Goal: Transaction & Acquisition: Purchase product/service

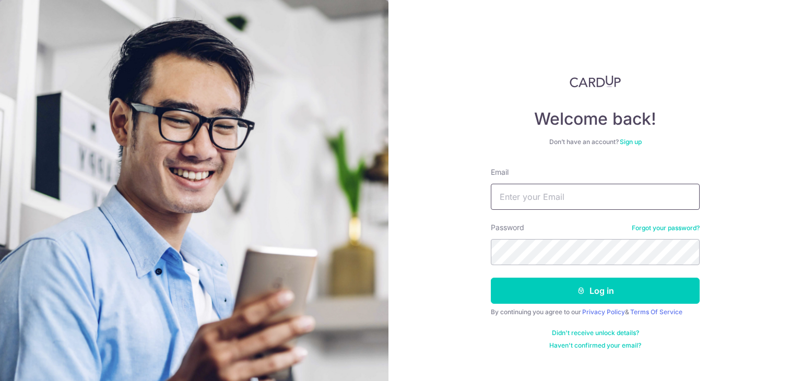
drag, startPoint x: 0, startPoint y: 0, endPoint x: 515, endPoint y: 196, distance: 550.6
click at [515, 196] on input "Email" at bounding box center [595, 197] width 209 height 26
type input "tt@lumenxenergy.com.sg"
click at [491, 278] on button "Log in" at bounding box center [595, 291] width 209 height 26
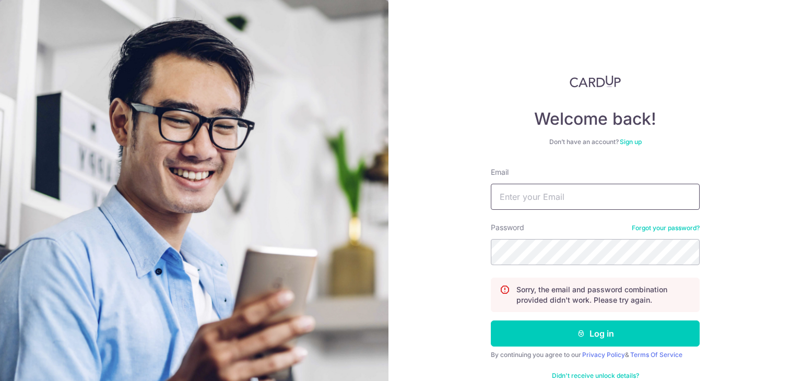
click at [553, 188] on input "Email" at bounding box center [595, 197] width 209 height 26
type input "tt@lumenxenergy.com.sg"
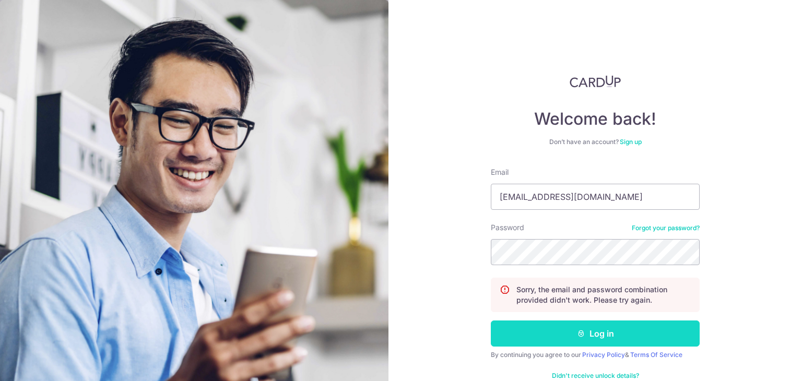
click at [575, 324] on button "Log in" at bounding box center [595, 333] width 209 height 26
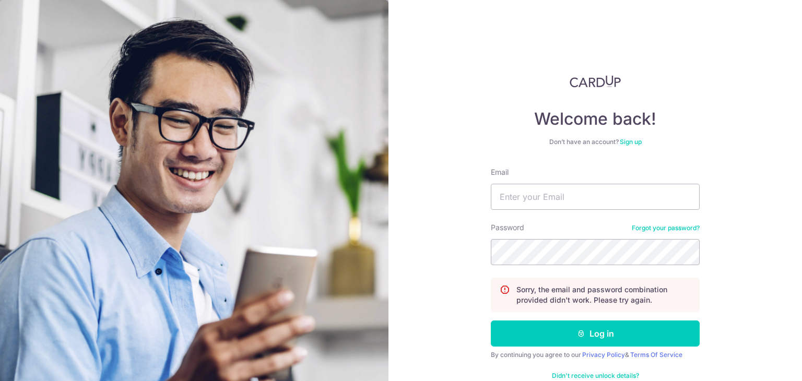
click at [658, 232] on link "Forgot your password?" at bounding box center [666, 228] width 68 height 8
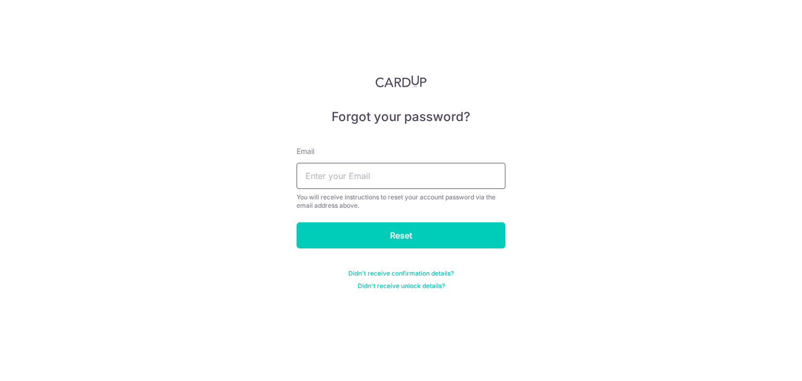
click at [353, 172] on input "text" at bounding box center [400, 176] width 209 height 26
type input "tt@lumenxenergy.com.sg"
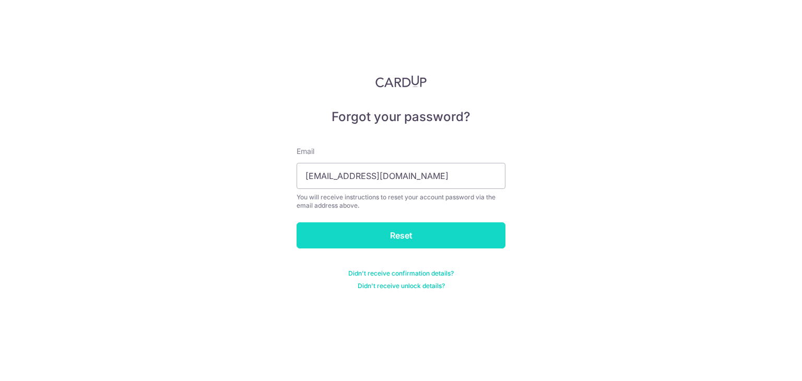
click at [395, 232] on input "Reset" at bounding box center [400, 235] width 209 height 26
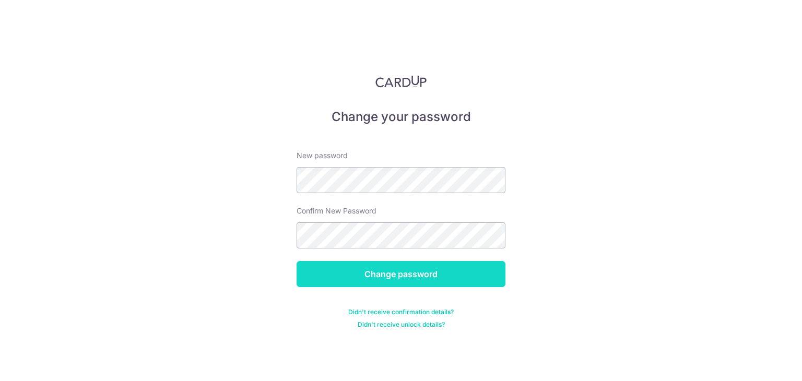
click at [415, 271] on input "Change password" at bounding box center [400, 274] width 209 height 26
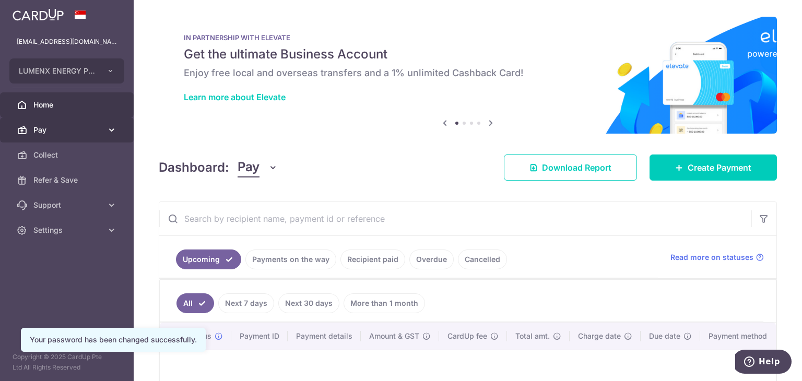
click at [80, 125] on span "Pay" at bounding box center [67, 130] width 69 height 10
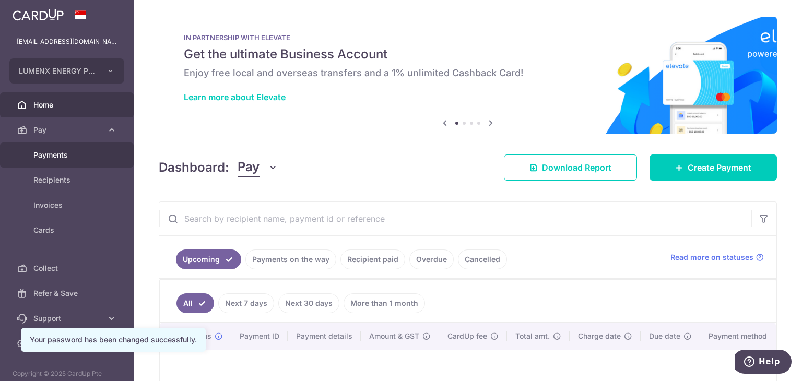
click at [84, 155] on span "Payments" at bounding box center [67, 155] width 69 height 10
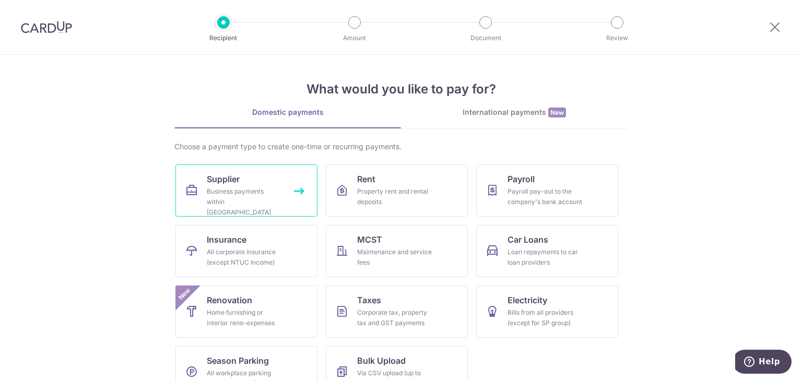
click at [231, 192] on div "Business payments within Singapore" at bounding box center [244, 201] width 75 height 31
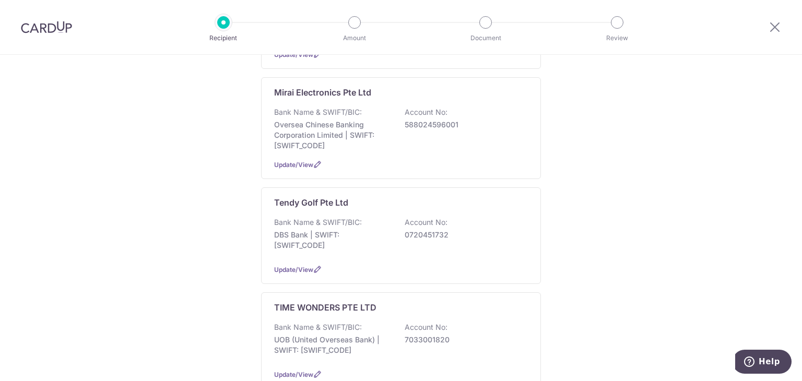
scroll to position [1044, 0]
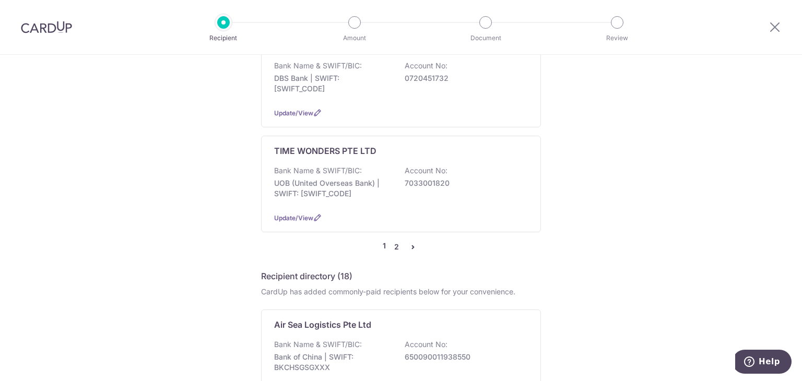
click at [398, 241] on link "2" at bounding box center [396, 247] width 13 height 13
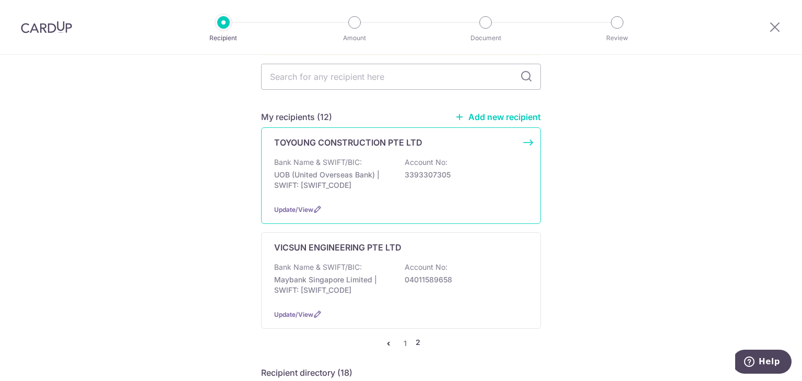
scroll to position [104, 0]
click at [413, 156] on p "Account No:" at bounding box center [426, 161] width 43 height 10
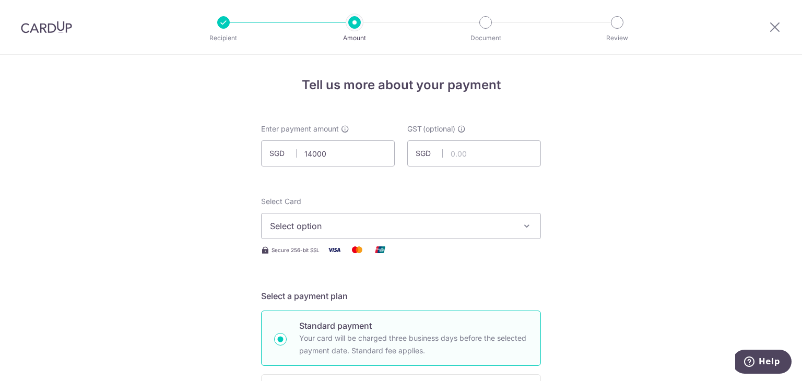
type input "14,000.00"
click at [456, 234] on button "Select option" at bounding box center [401, 226] width 280 height 26
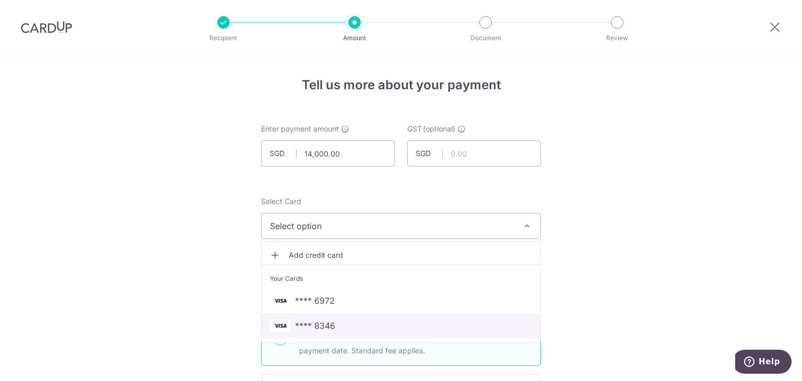
click at [344, 321] on span "**** 8346" at bounding box center [401, 325] width 262 height 13
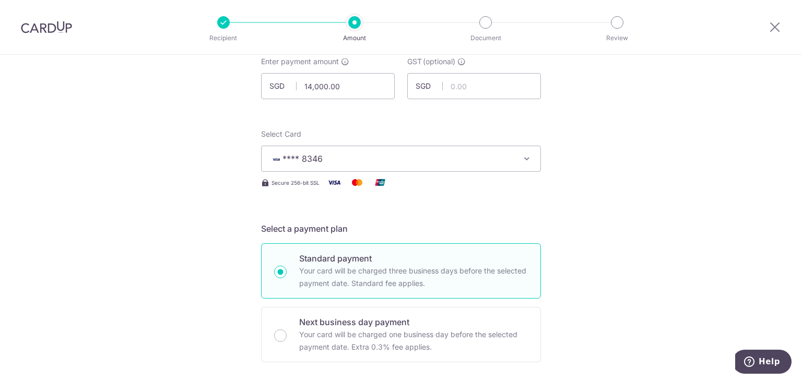
scroll to position [157, 0]
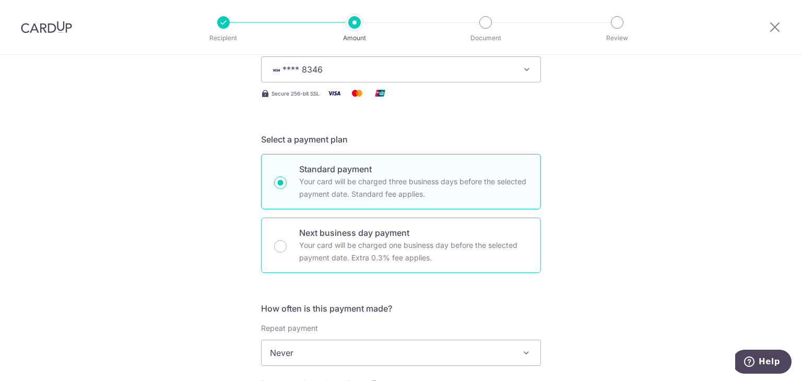
click at [349, 239] on p "Your card will be charged one business day before the selected payment date. Ex…" at bounding box center [413, 251] width 229 height 25
click at [287, 240] on input "Next business day payment Your card will be charged one business day before the…" at bounding box center [280, 246] width 13 height 13
radio input "false"
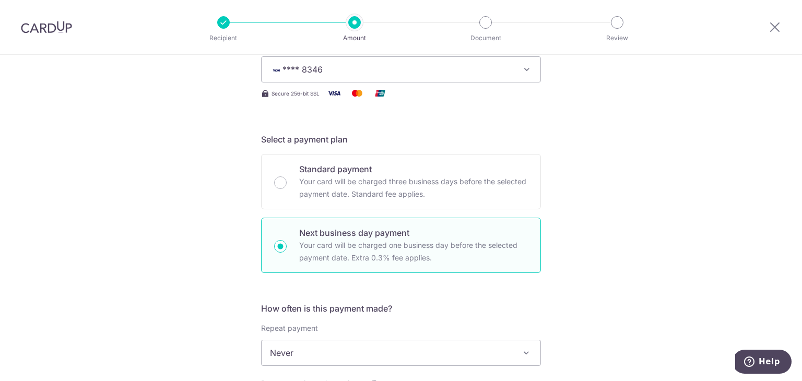
click at [281, 245] on input "Next business day payment Your card will be charged one business day before the…" at bounding box center [280, 246] width 13 height 13
radio input "true"
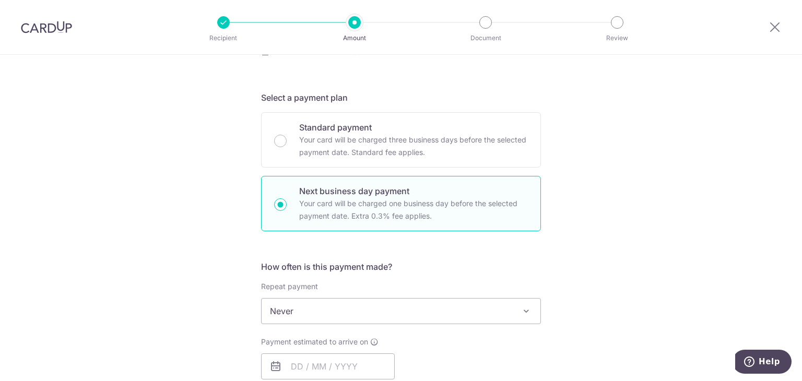
scroll to position [261, 0]
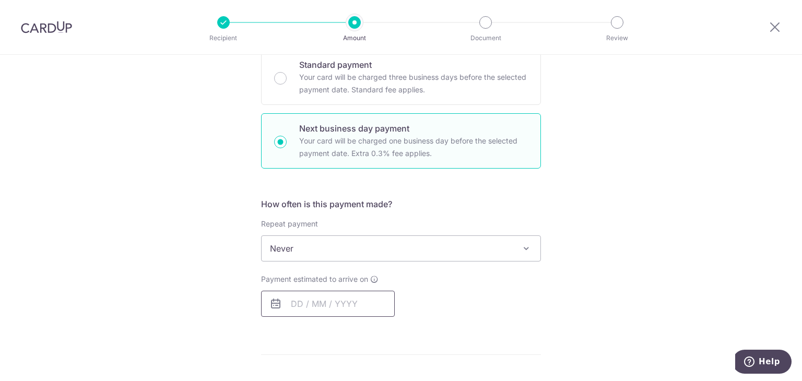
click at [332, 296] on input "text" at bounding box center [328, 304] width 134 height 26
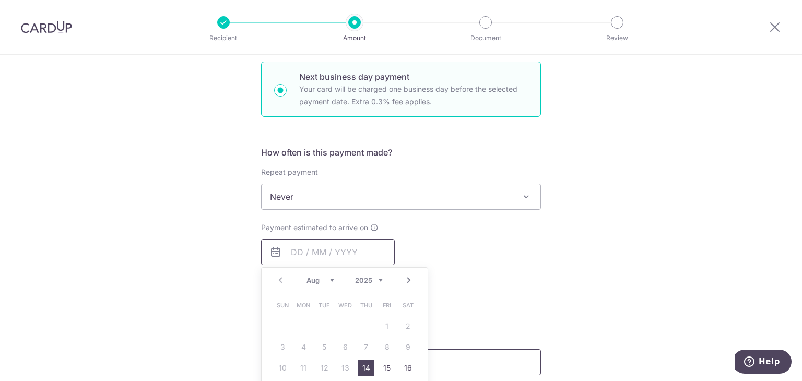
scroll to position [418, 0]
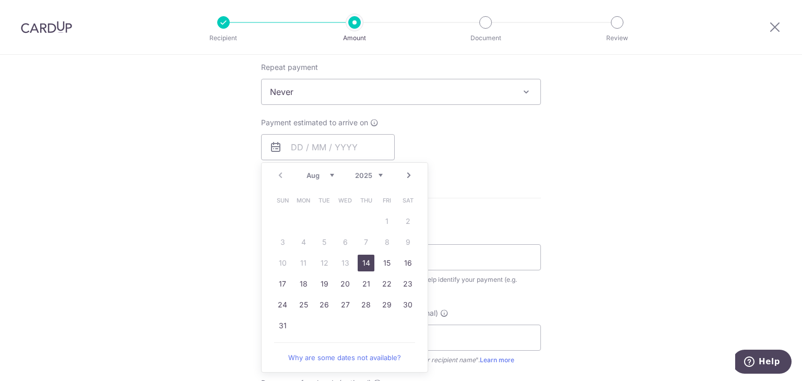
click at [363, 268] on link "14" at bounding box center [366, 263] width 17 height 17
type input "[DATE]"
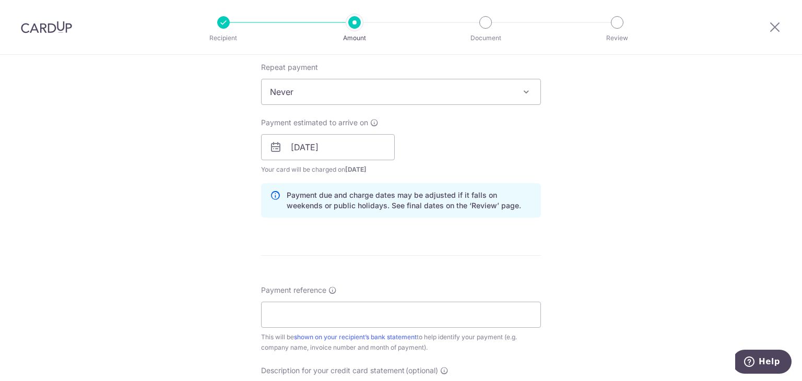
click at [543, 228] on div "Tell us more about your payment Enter payment amount SGD 14,000.00 14000.00 GST…" at bounding box center [401, 191] width 802 height 1108
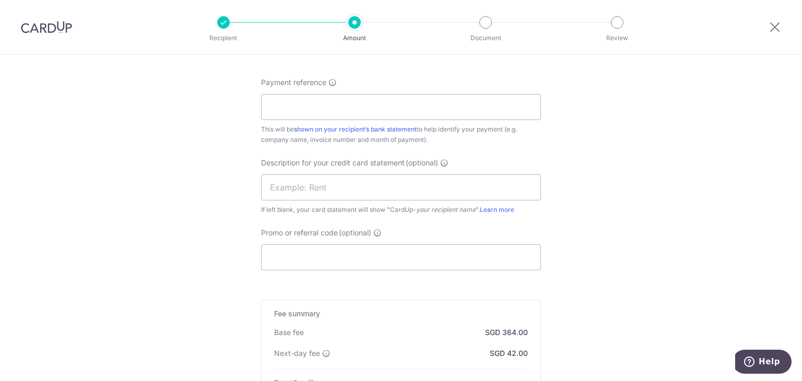
scroll to position [626, 0]
click at [342, 107] on input "Payment reference" at bounding box center [401, 106] width 280 height 26
type input "INV-1912A"
click at [360, 186] on input "text" at bounding box center [401, 186] width 280 height 26
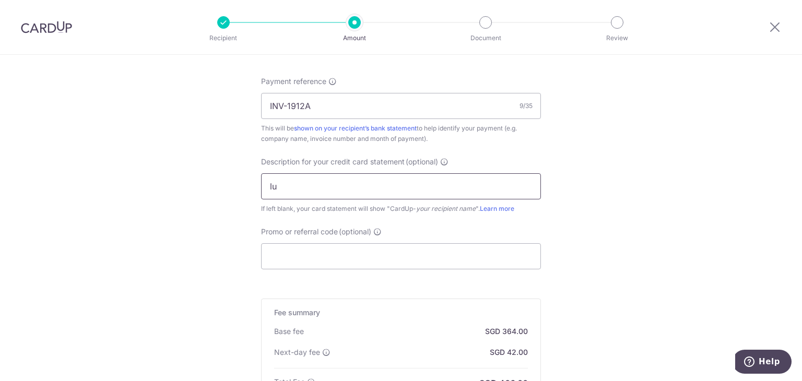
type input "Lumenx supplier"
click at [322, 261] on input "Promo or referral code (optional)" at bounding box center [401, 256] width 280 height 26
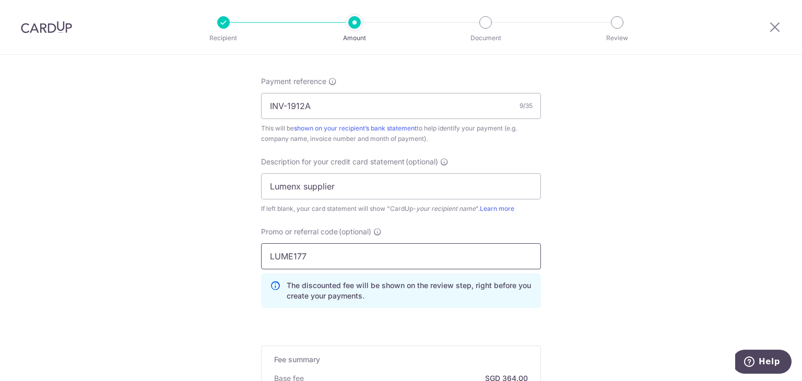
scroll to position [783, 0]
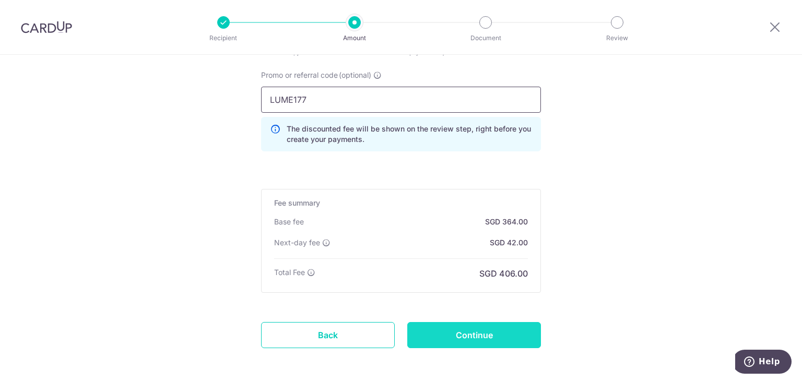
type input "LUME177"
click at [490, 331] on input "Continue" at bounding box center [474, 335] width 134 height 26
type input "Create Schedule"
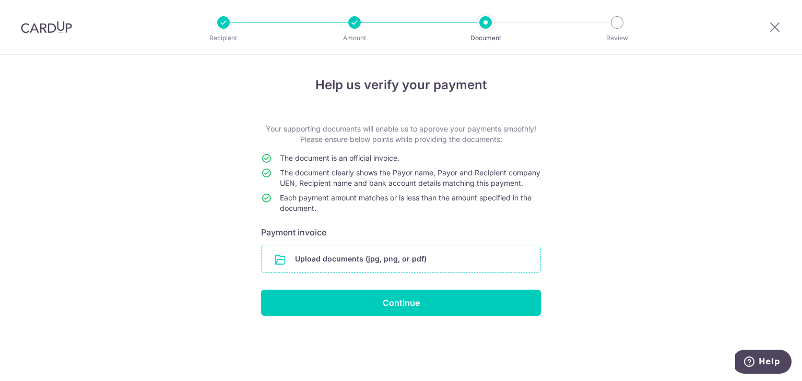
click at [373, 269] on input "file" at bounding box center [400, 258] width 279 height 27
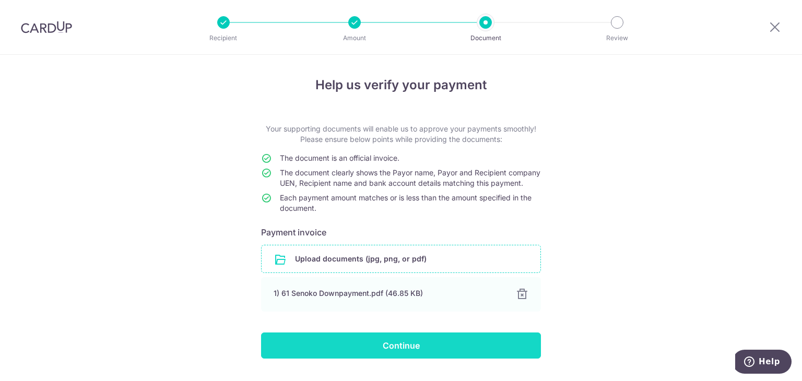
click at [430, 350] on input "Continue" at bounding box center [401, 345] width 280 height 26
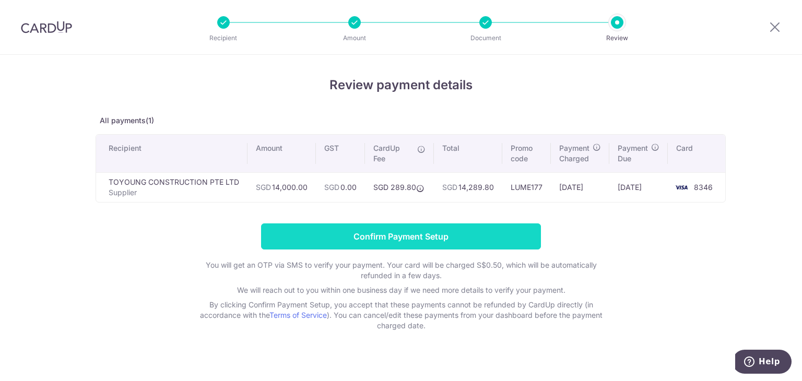
click at [468, 235] on input "Confirm Payment Setup" at bounding box center [401, 236] width 280 height 26
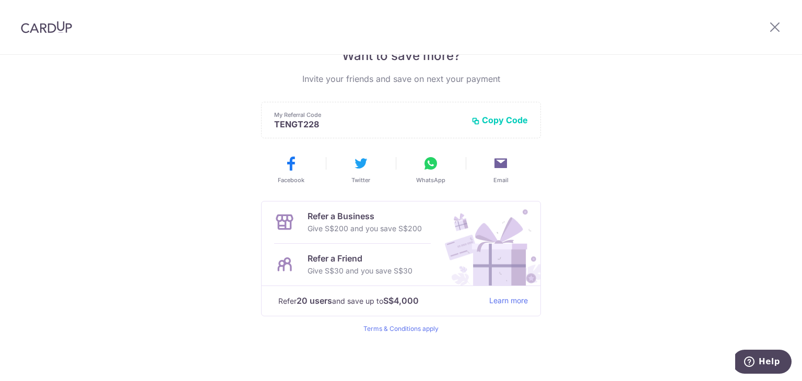
click at [622, 197] on div "Payment created! Hang tight, you’ll receive email updates on the status of the …" at bounding box center [401, 103] width 802 height 557
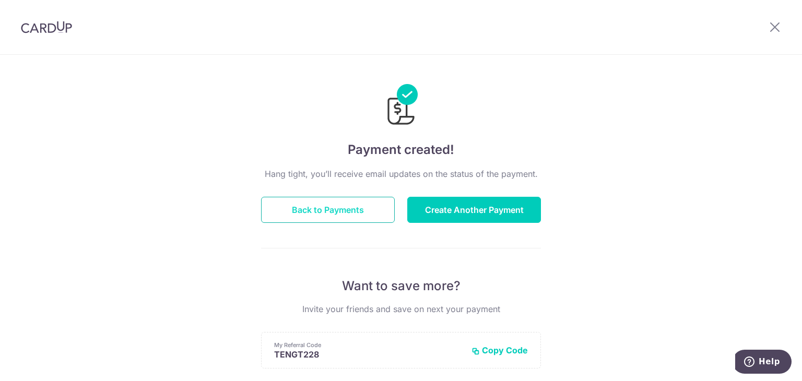
click at [322, 210] on button "Back to Payments" at bounding box center [328, 210] width 134 height 26
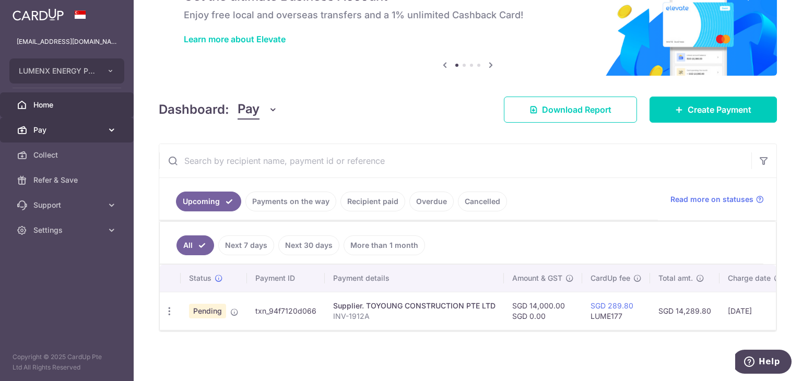
click at [88, 128] on span "Pay" at bounding box center [67, 130] width 69 height 10
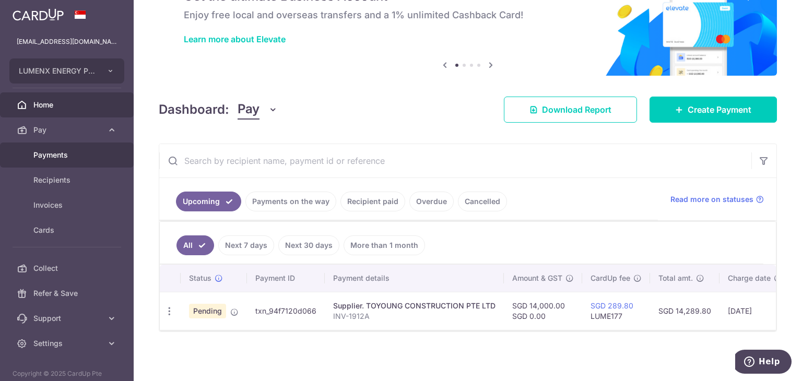
click at [72, 162] on link "Payments" at bounding box center [67, 154] width 134 height 25
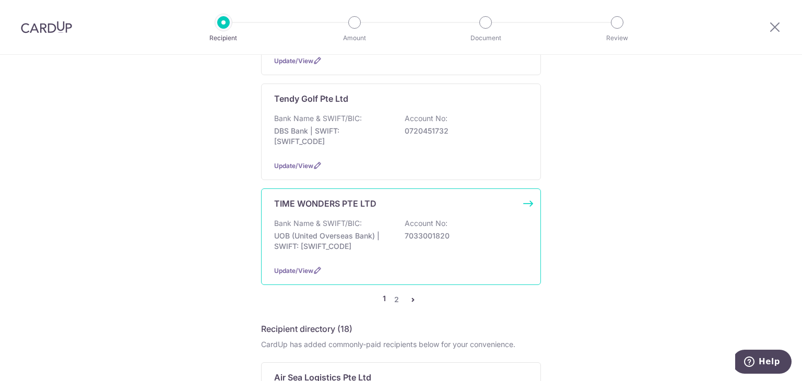
scroll to position [992, 0]
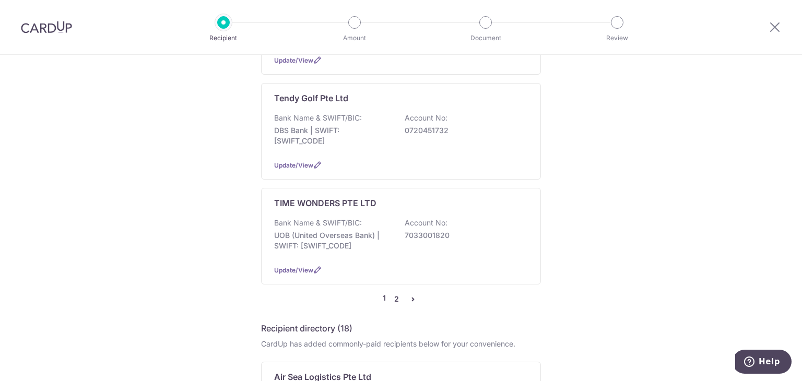
click at [394, 293] on link "2" at bounding box center [396, 299] width 13 height 13
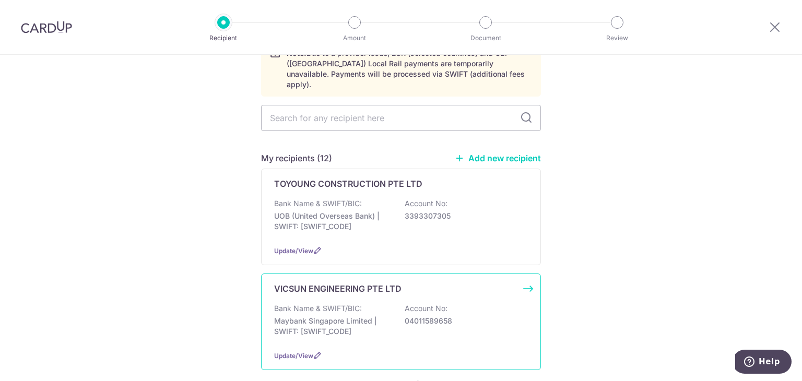
scroll to position [104, 0]
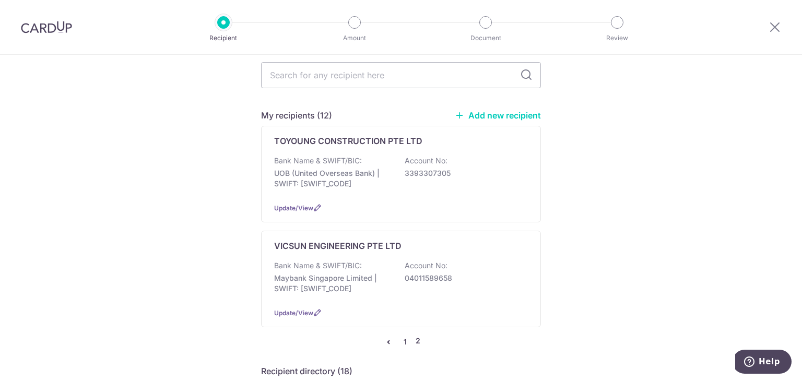
click at [399, 336] on link "1" at bounding box center [405, 342] width 13 height 13
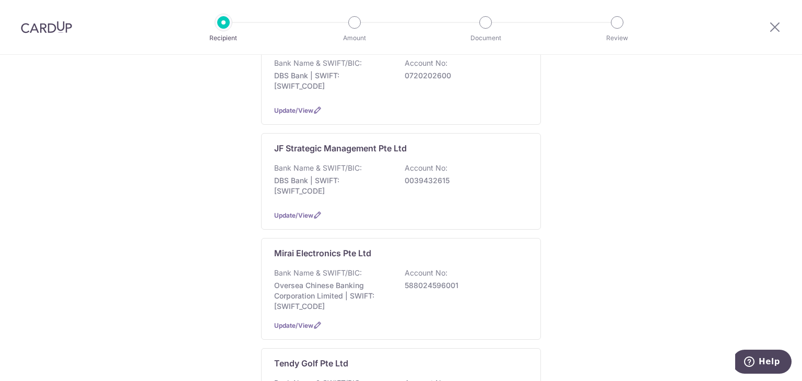
scroll to position [727, 0]
click at [371, 267] on div "Bank Name & SWIFT/BIC: Oversea Chinese Banking Corporation Limited | SWIFT: OCB…" at bounding box center [401, 289] width 254 height 44
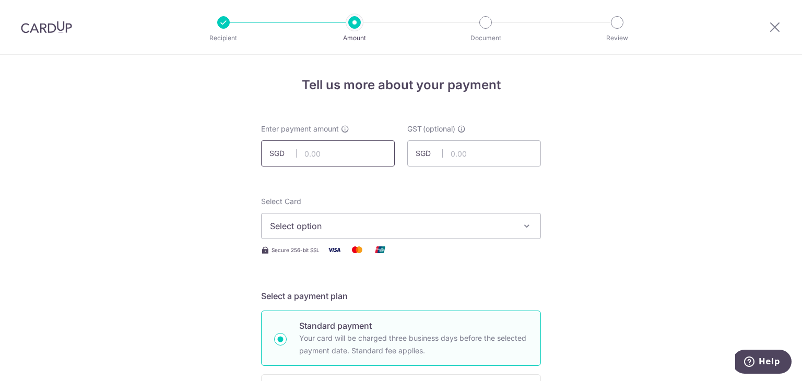
drag, startPoint x: 0, startPoint y: 0, endPoint x: 347, endPoint y: 152, distance: 379.1
click at [347, 152] on input "text" at bounding box center [328, 153] width 134 height 26
type input "3,270.00"
click at [303, 222] on span "Select option" at bounding box center [391, 226] width 243 height 13
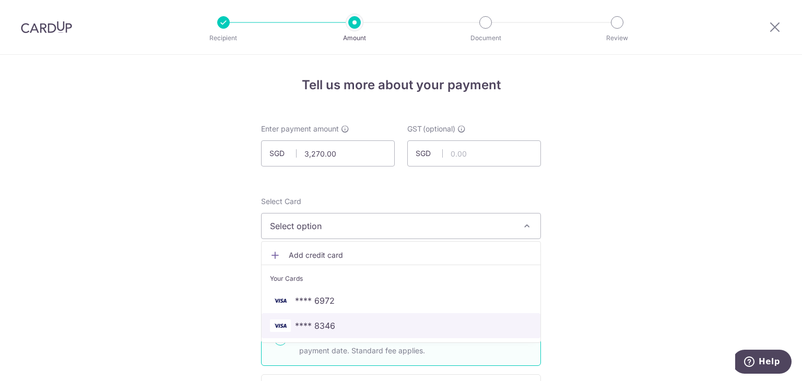
click at [332, 322] on span "**** 8346" at bounding box center [401, 325] width 262 height 13
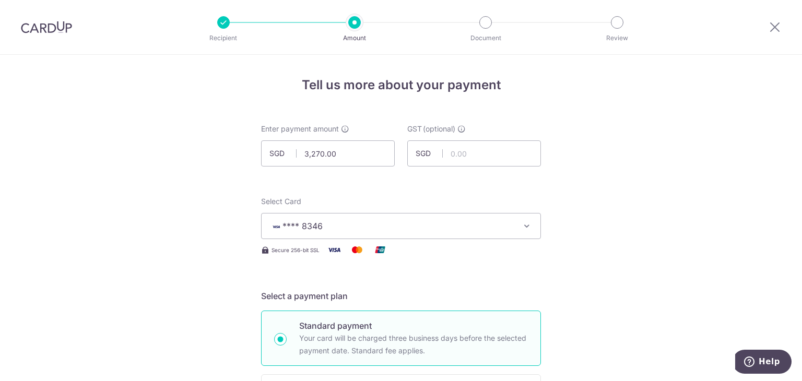
scroll to position [157, 0]
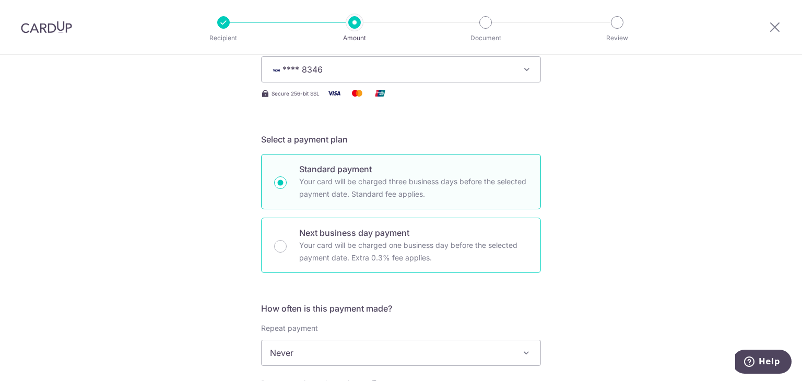
click at [362, 243] on p "Your card will be charged one business day before the selected payment date. Ex…" at bounding box center [413, 251] width 229 height 25
click at [287, 243] on input "Next business day payment Your card will be charged one business day before the…" at bounding box center [280, 246] width 13 height 13
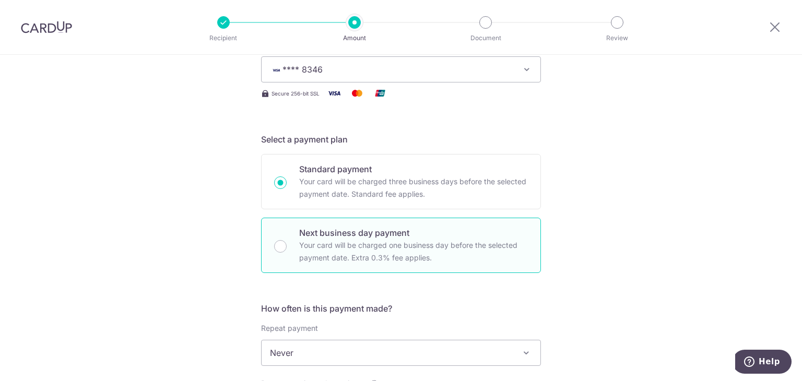
radio input "false"
radio input "true"
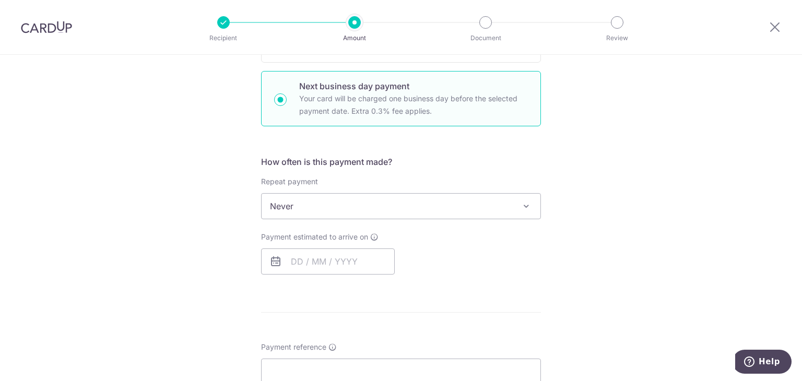
scroll to position [313, 0]
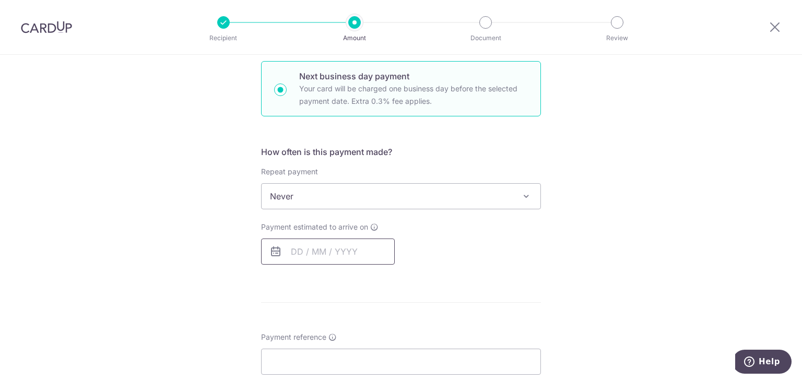
click at [315, 241] on input "text" at bounding box center [328, 252] width 134 height 26
click at [364, 369] on link "14" at bounding box center [366, 367] width 17 height 17
type input "[DATE]"
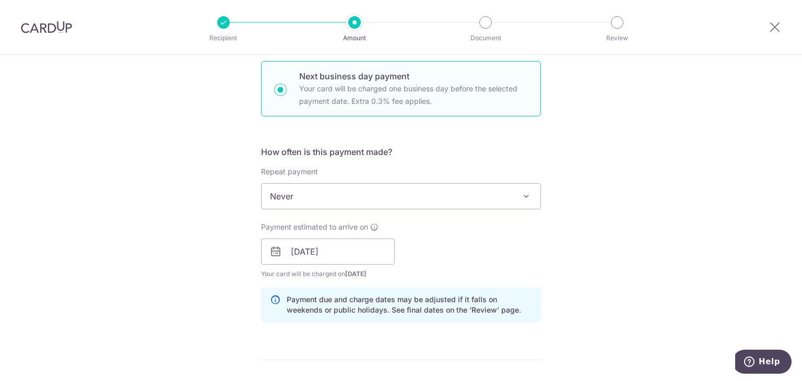
click at [527, 258] on div "Payment estimated to arrive on [DATE] Prev Next Aug Sep Oct Nov [DATE] 2026 202…" at bounding box center [401, 250] width 292 height 57
click at [500, 247] on div "Payment estimated to arrive on [DATE] Prev Next Aug Sep Oct Nov [DATE] 2026 202…" at bounding box center [401, 250] width 292 height 57
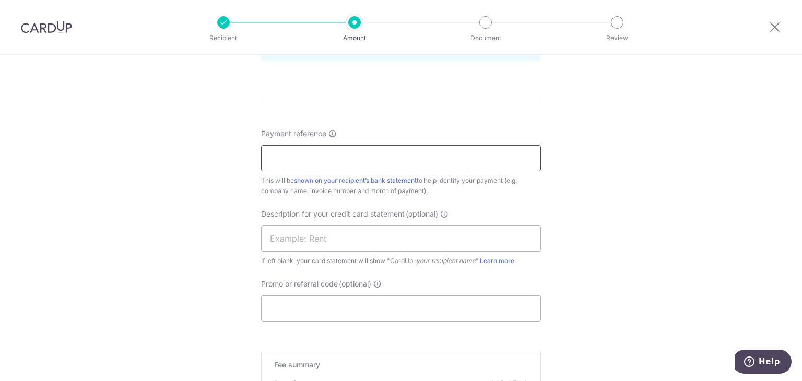
click at [344, 160] on input "Payment reference" at bounding box center [401, 158] width 280 height 26
type input "m"
click at [392, 158] on input "Payment reference" at bounding box center [401, 158] width 280 height 26
click at [392, 158] on input "MI" at bounding box center [401, 158] width 280 height 26
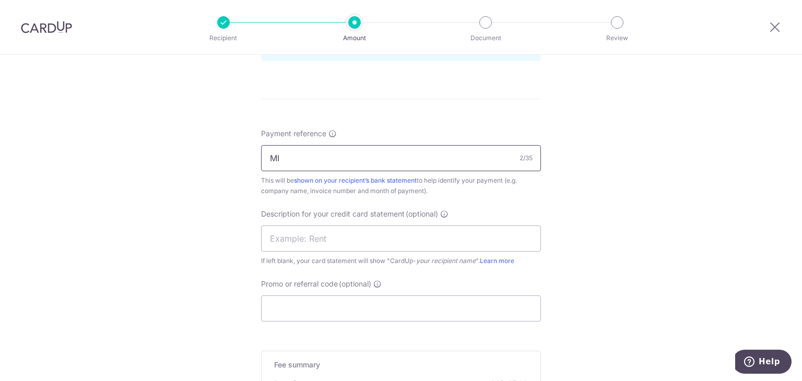
click at [388, 161] on input "MI" at bounding box center [401, 158] width 280 height 26
click at [433, 168] on input "MI" at bounding box center [401, 158] width 280 height 26
type input "M"
type input "MI000 6083"
click at [355, 239] on input "text" at bounding box center [401, 238] width 280 height 26
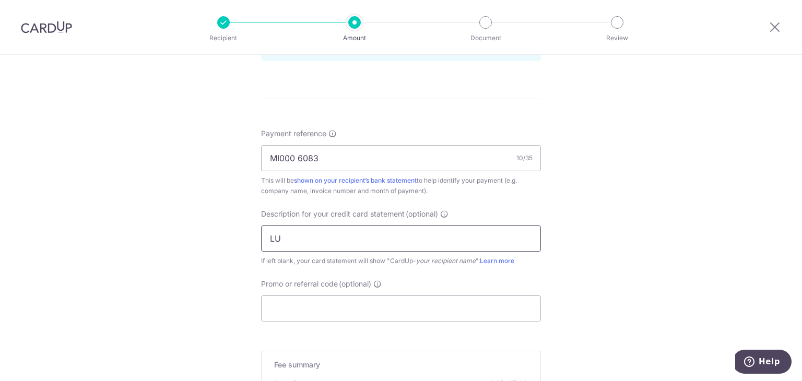
type input "Lumenx supplier"
click at [336, 304] on input "Promo or referral code (optional)" at bounding box center [401, 308] width 280 height 26
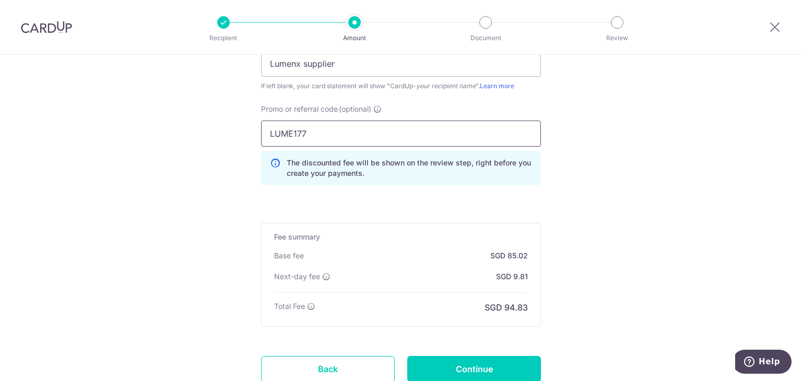
scroll to position [827, 0]
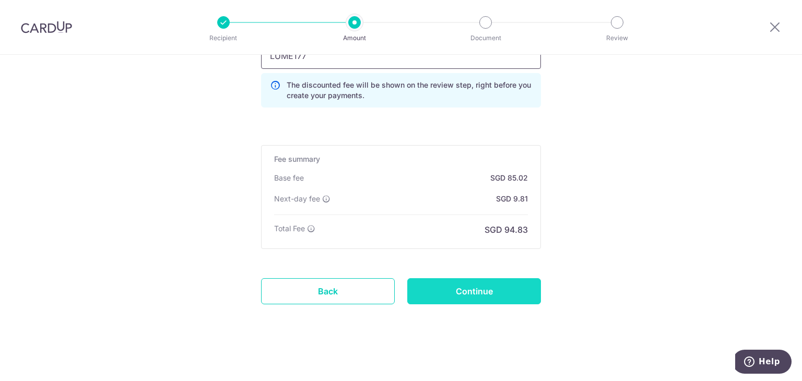
type input "LUME177"
click at [477, 291] on input "Continue" at bounding box center [474, 291] width 134 height 26
type input "Create Schedule"
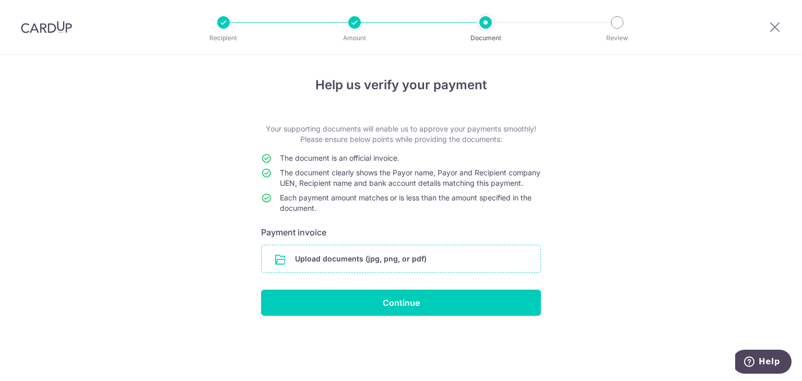
click at [397, 267] on input "file" at bounding box center [400, 258] width 279 height 27
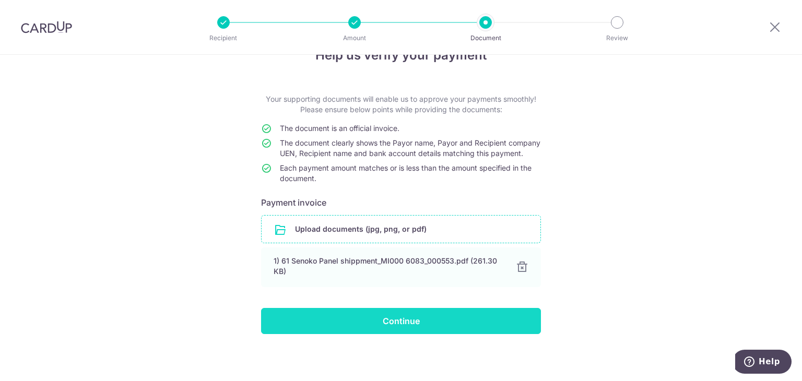
scroll to position [42, 0]
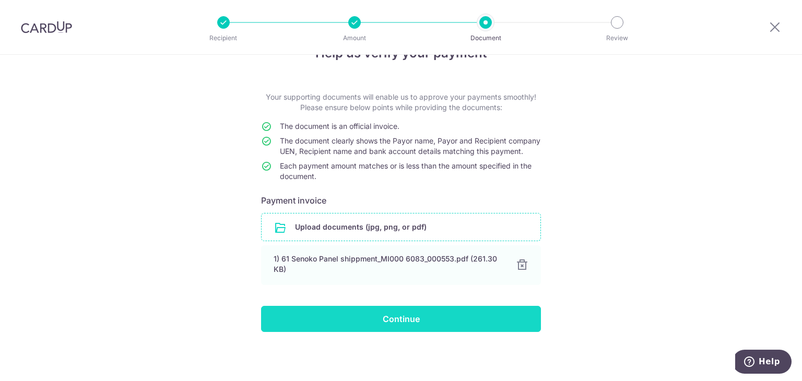
click at [424, 317] on input "Continue" at bounding box center [401, 319] width 280 height 26
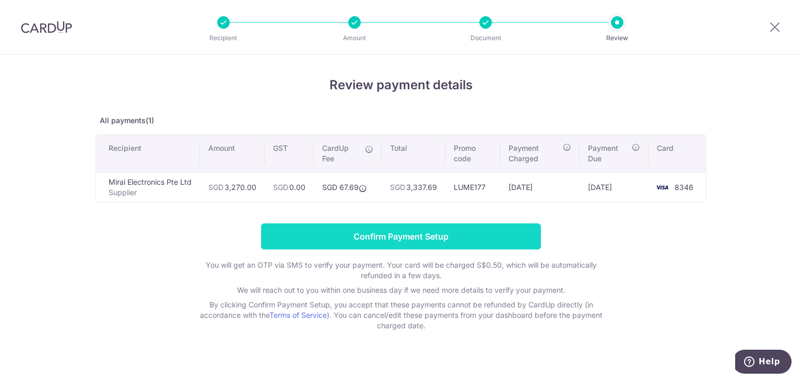
click at [470, 235] on input "Confirm Payment Setup" at bounding box center [401, 236] width 280 height 26
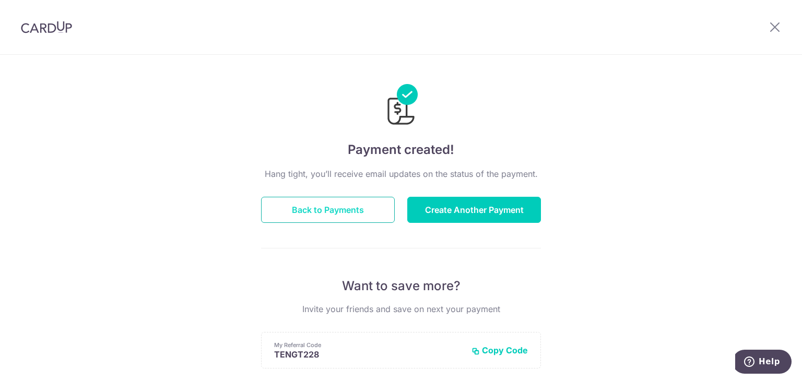
click at [344, 217] on button "Back to Payments" at bounding box center [328, 210] width 134 height 26
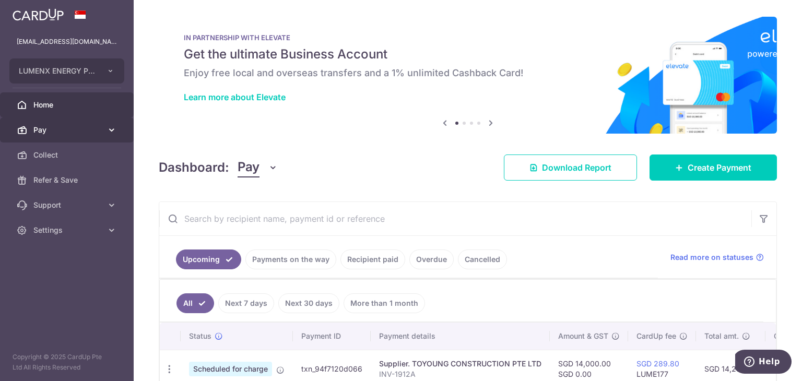
click at [88, 128] on span "Pay" at bounding box center [67, 130] width 69 height 10
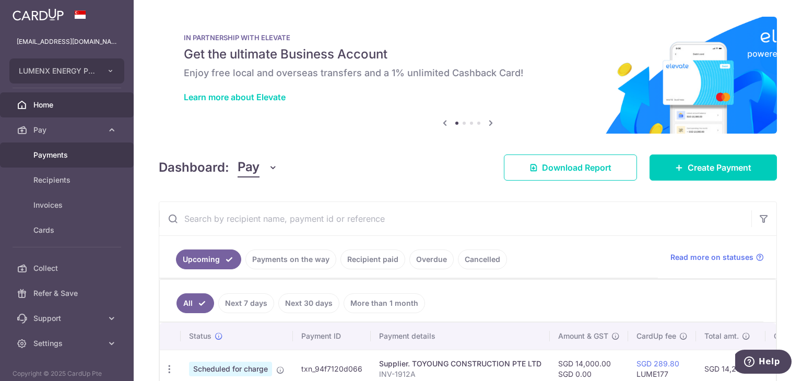
click at [81, 161] on link "Payments" at bounding box center [67, 154] width 134 height 25
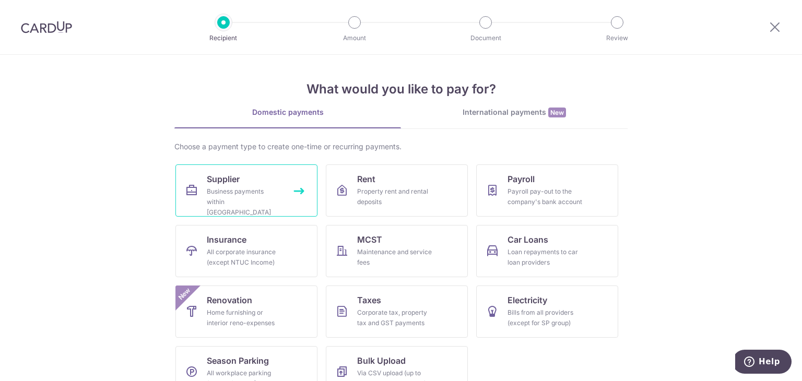
click at [258, 191] on div "Business payments within [GEOGRAPHIC_DATA]" at bounding box center [244, 201] width 75 height 31
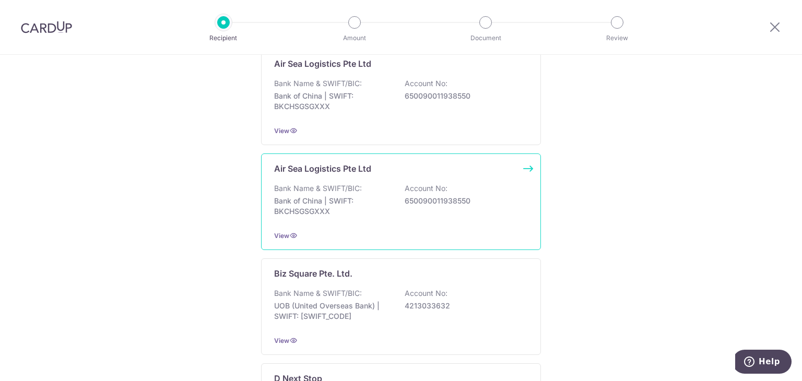
scroll to position [1148, 0]
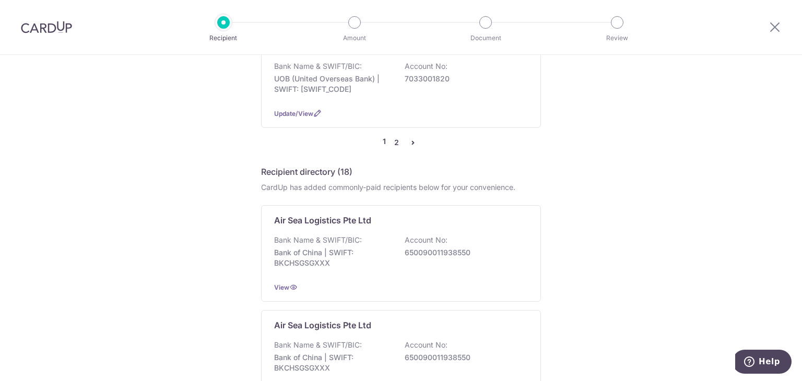
click at [393, 136] on link "2" at bounding box center [396, 142] width 13 height 13
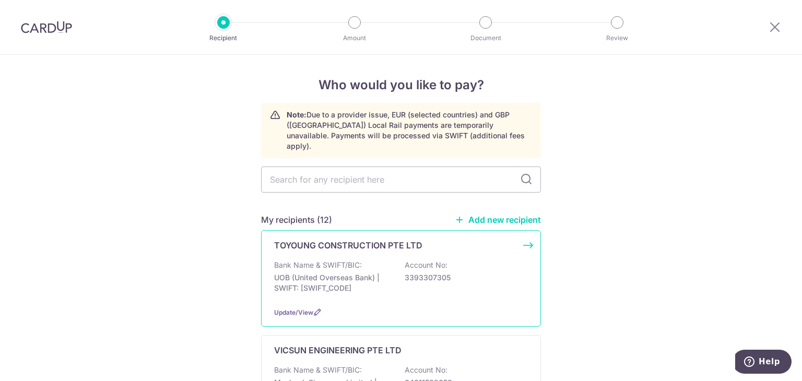
scroll to position [104, 0]
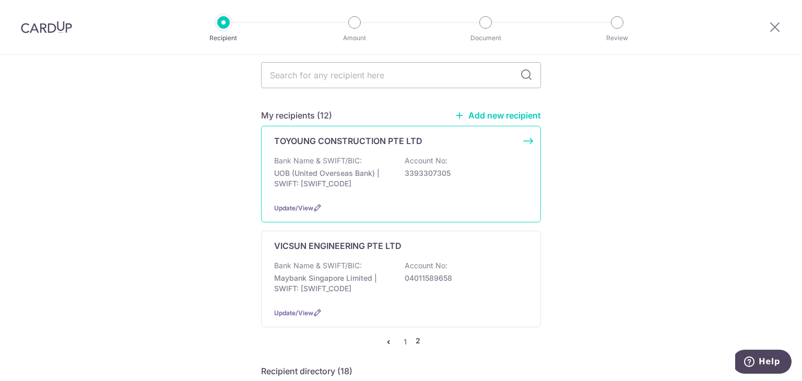
click at [397, 157] on div "Bank Name & SWIFT/BIC: UOB (United Overseas Bank) | SWIFT: UOVBSGSGXXX Account …" at bounding box center [401, 175] width 254 height 39
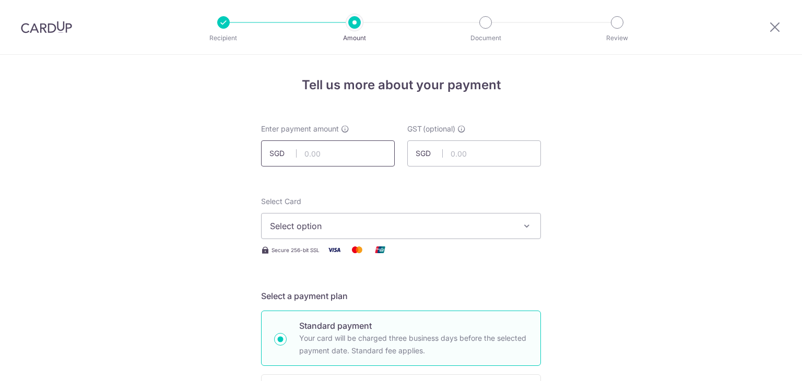
drag, startPoint x: 0, startPoint y: 0, endPoint x: 332, endPoint y: 143, distance: 361.5
click at [332, 143] on input "text" at bounding box center [328, 153] width 134 height 26
type input "1,800.00"
click at [347, 216] on button "Select option" at bounding box center [401, 226] width 280 height 26
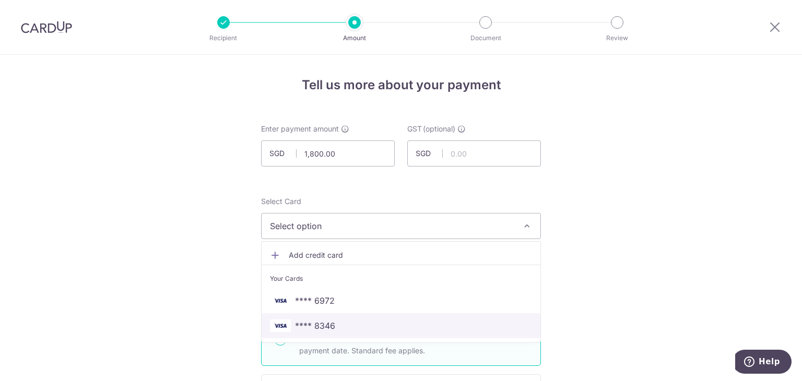
click at [322, 335] on link "**** 8346" at bounding box center [400, 325] width 279 height 25
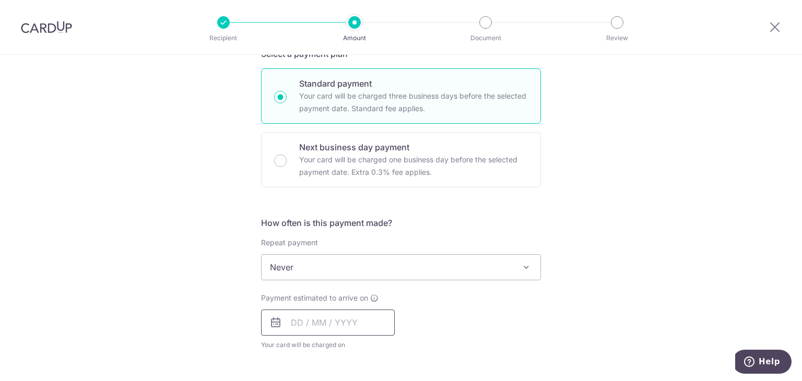
scroll to position [313, 0]
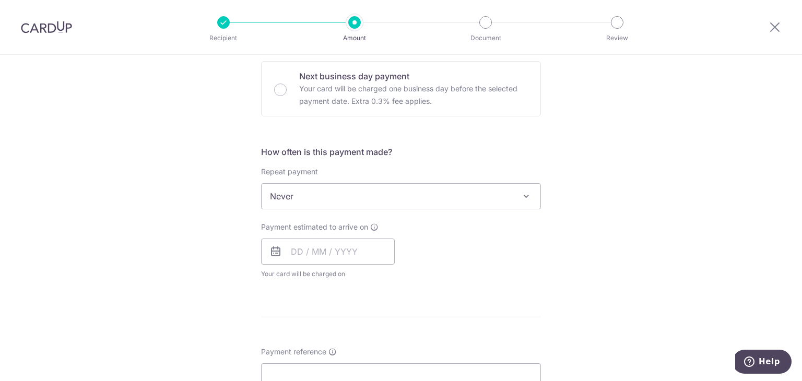
click at [334, 233] on div "Payment estimated to arrive on Your card will be charged on for the first payme…" at bounding box center [328, 250] width 134 height 57
click at [330, 256] on input "text" at bounding box center [328, 252] width 134 height 26
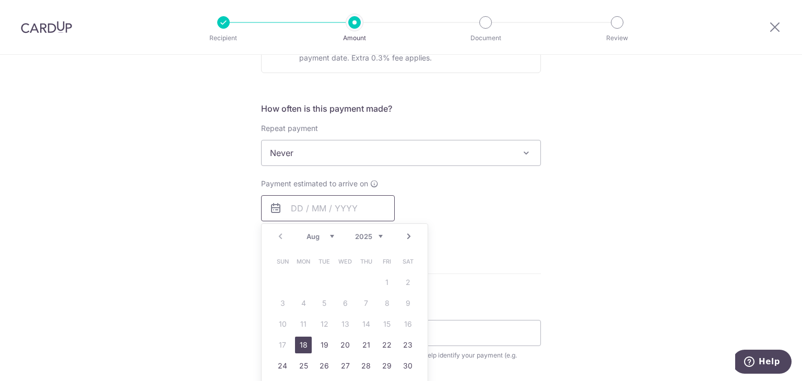
scroll to position [418, 0]
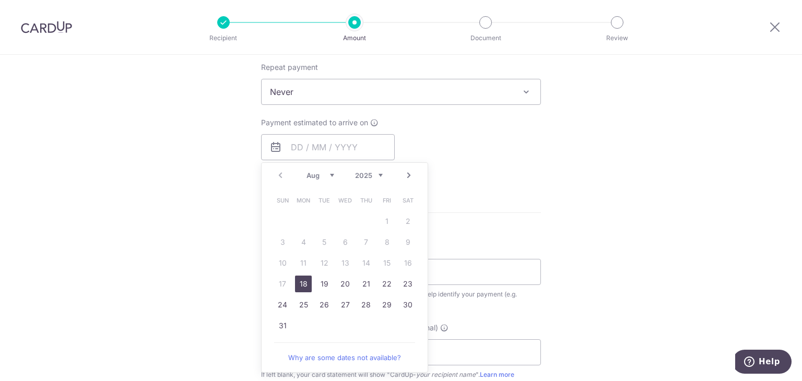
click at [301, 282] on link "18" at bounding box center [303, 284] width 17 height 17
type input "18/08/2025"
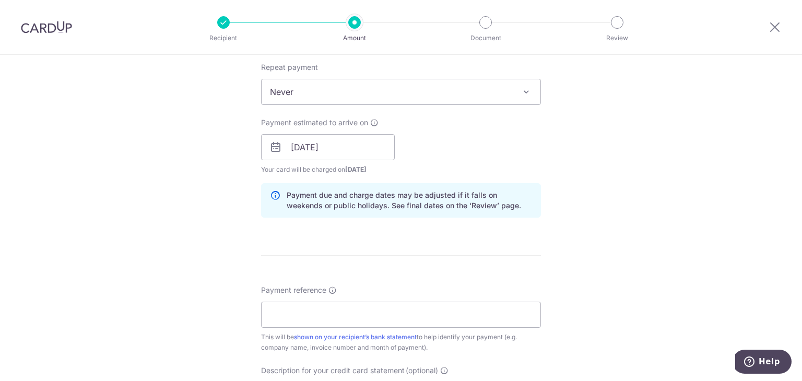
click at [594, 198] on div "Tell us more about your payment Enter payment amount SGD 1,800.00 1800.00 GST (…" at bounding box center [401, 165] width 802 height 1057
click at [374, 311] on input "Payment reference" at bounding box center [401, 315] width 280 height 26
type input "INV-1913"
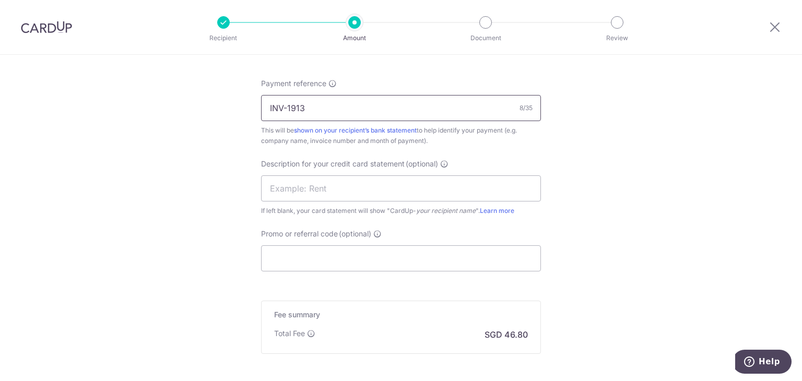
scroll to position [626, 0]
click at [311, 188] on input "text" at bounding box center [401, 186] width 280 height 26
type input "Lumenx supplier"
click at [467, 251] on input "Promo or referral code (optional)" at bounding box center [401, 256] width 280 height 26
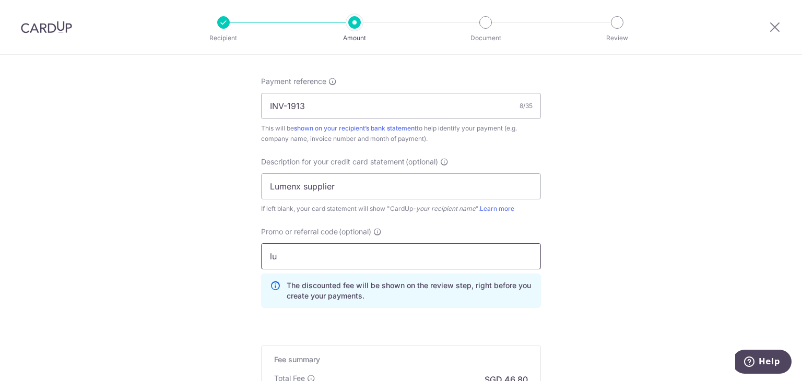
type input "l"
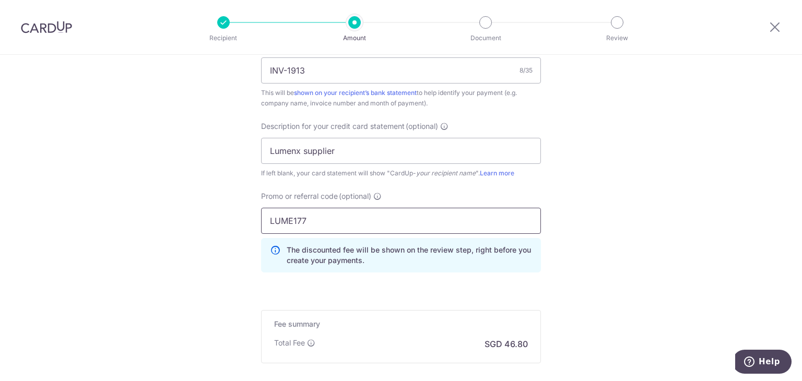
scroll to position [776, 0]
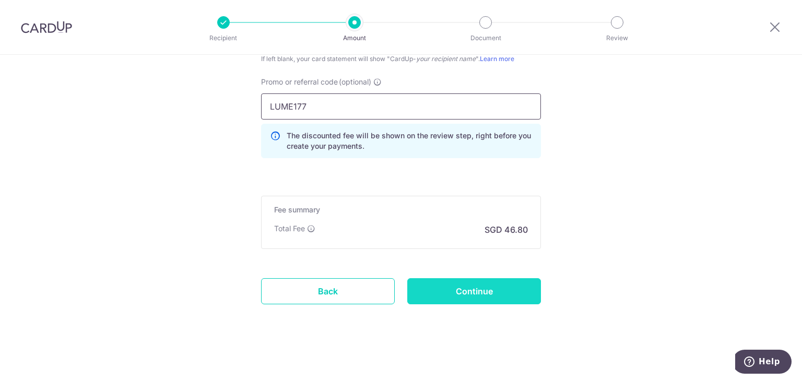
type input "LUME177"
click at [501, 279] on input "Continue" at bounding box center [474, 291] width 134 height 26
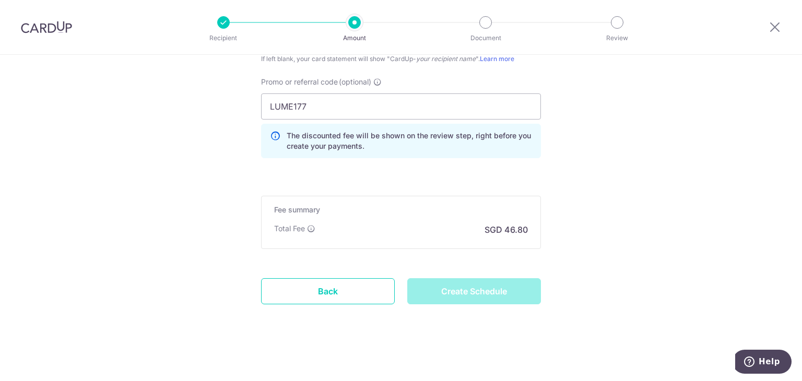
type input "Create Schedule"
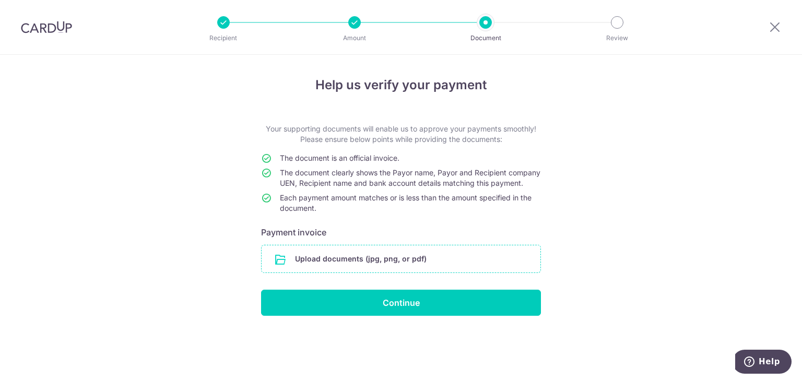
click at [409, 272] on input "file" at bounding box center [400, 258] width 279 height 27
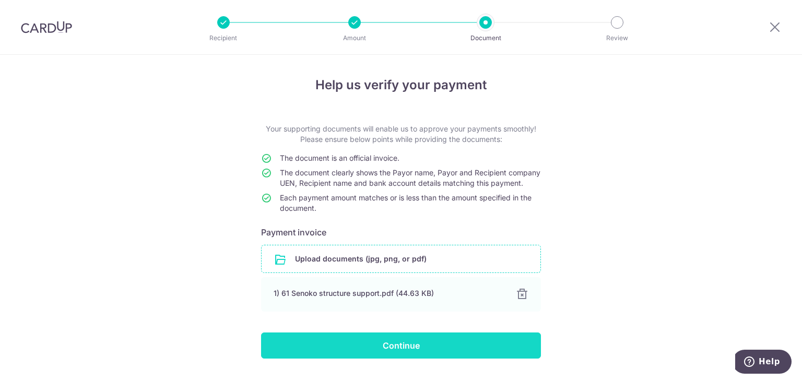
click at [445, 352] on input "Continue" at bounding box center [401, 345] width 280 height 26
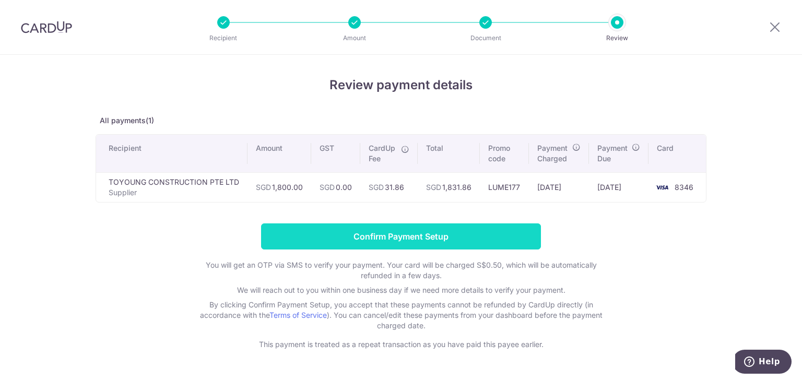
click at [457, 233] on input "Confirm Payment Setup" at bounding box center [401, 236] width 280 height 26
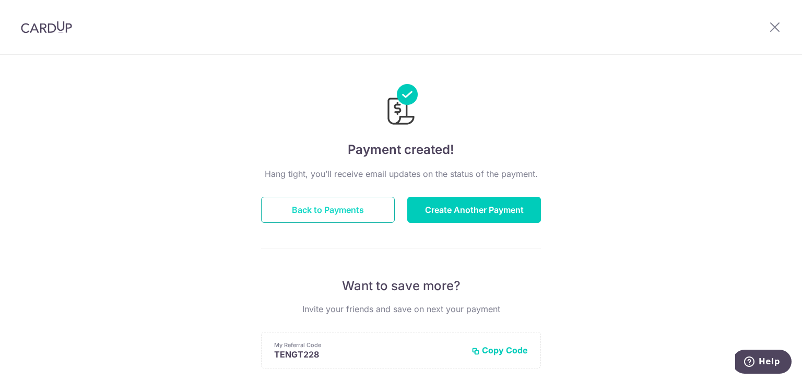
click at [320, 220] on button "Back to Payments" at bounding box center [328, 210] width 134 height 26
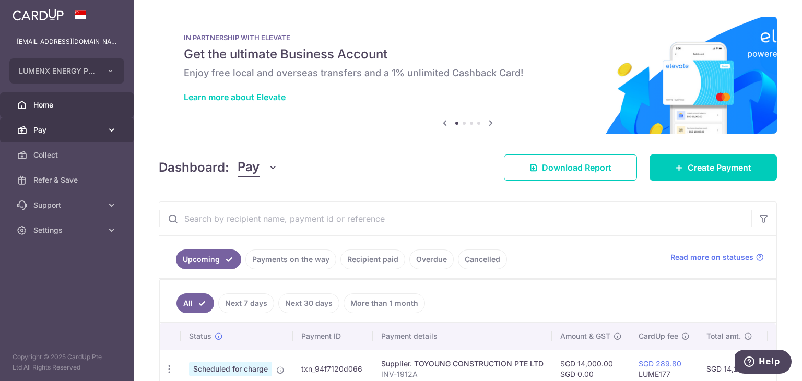
click at [88, 124] on link "Pay" at bounding box center [67, 129] width 134 height 25
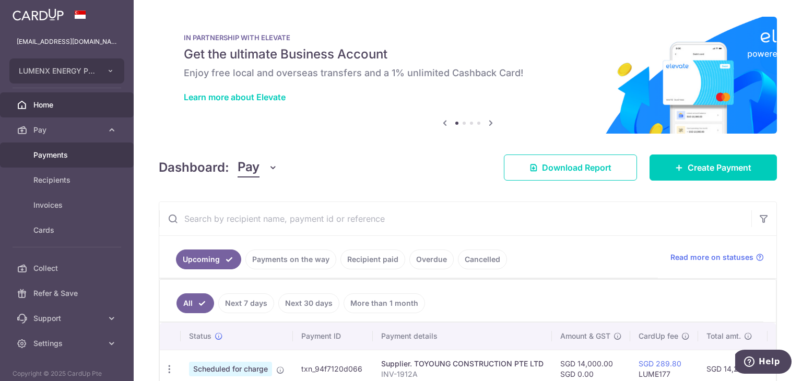
click at [67, 159] on span "Payments" at bounding box center [67, 155] width 69 height 10
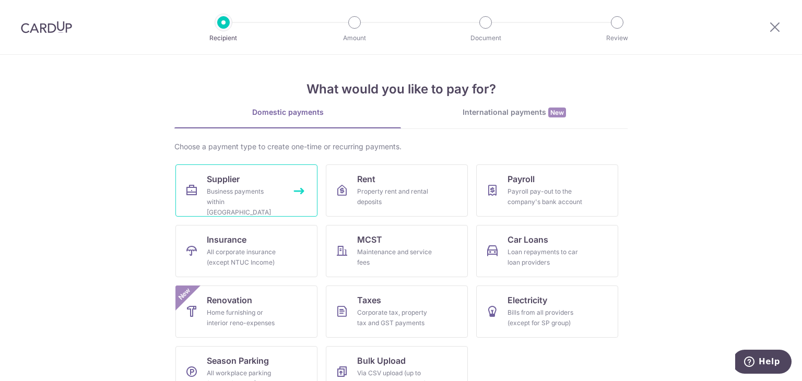
click at [283, 191] on link "Supplier Business payments within Singapore" at bounding box center [246, 190] width 142 height 52
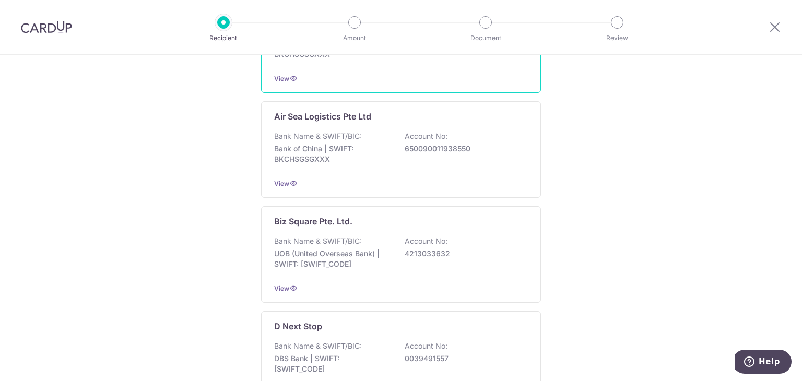
scroll to position [1148, 0]
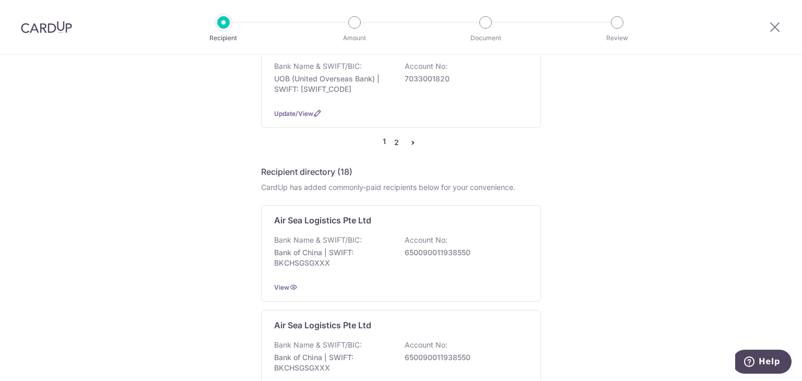
click at [394, 136] on link "2" at bounding box center [396, 142] width 13 height 13
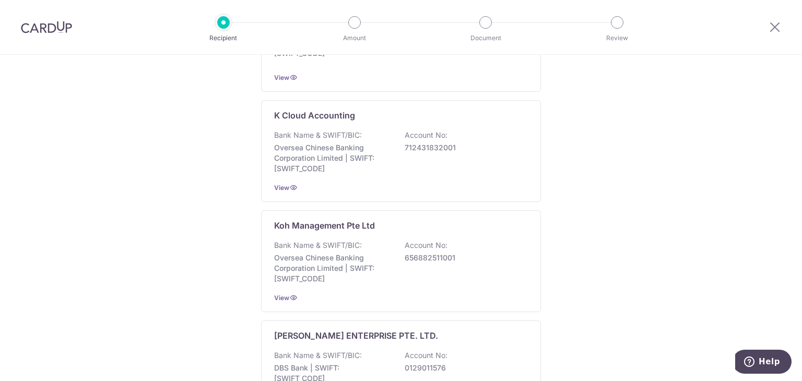
scroll to position [0, 0]
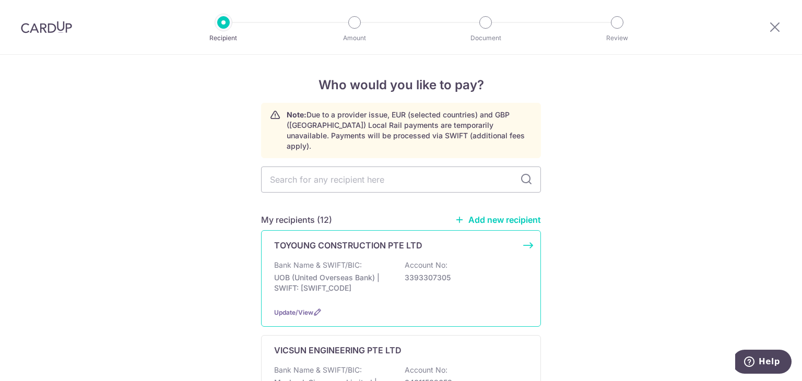
click at [385, 260] on div "Bank Name & SWIFT/BIC: UOB (United Overseas Bank) | SWIFT: [SWIFT_CODE] Account…" at bounding box center [401, 279] width 254 height 39
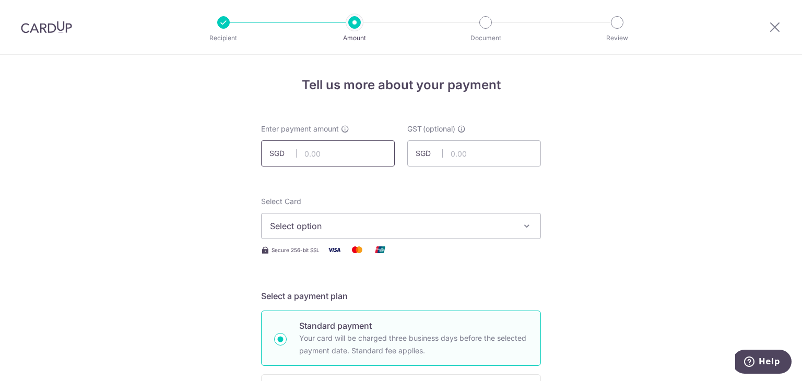
click at [343, 144] on input "text" at bounding box center [328, 153] width 134 height 26
type input "500.00"
click at [482, 216] on button "Select option" at bounding box center [401, 226] width 280 height 26
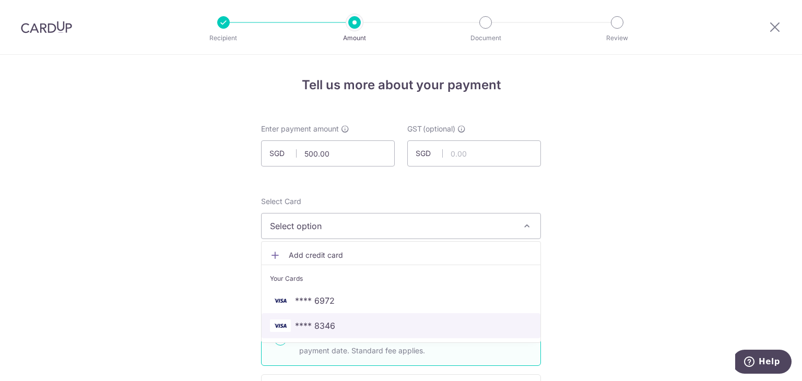
click at [355, 324] on span "**** 8346" at bounding box center [401, 325] width 262 height 13
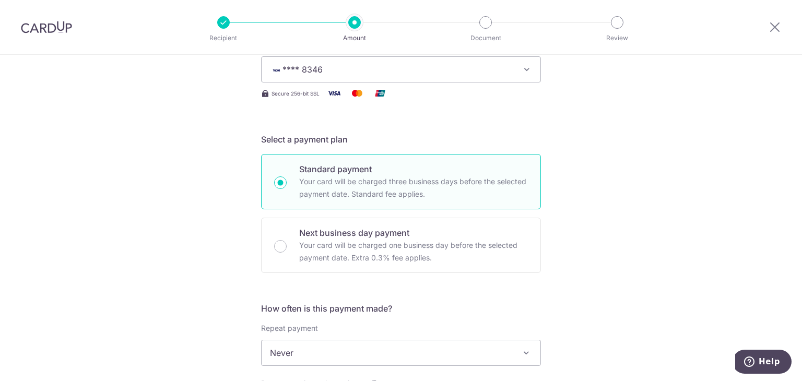
scroll to position [313, 0]
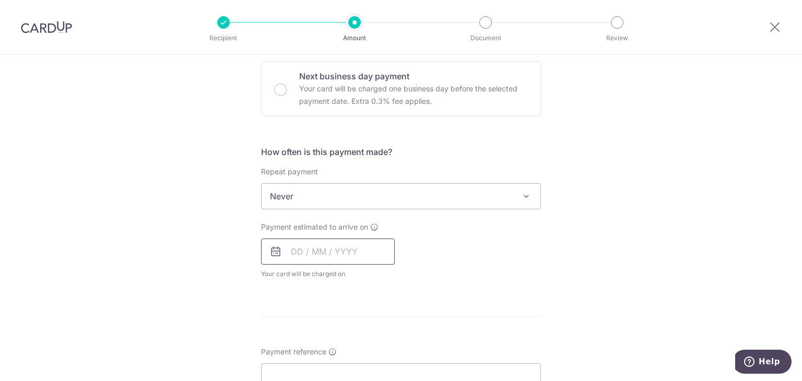
click at [317, 245] on input "text" at bounding box center [328, 252] width 134 height 26
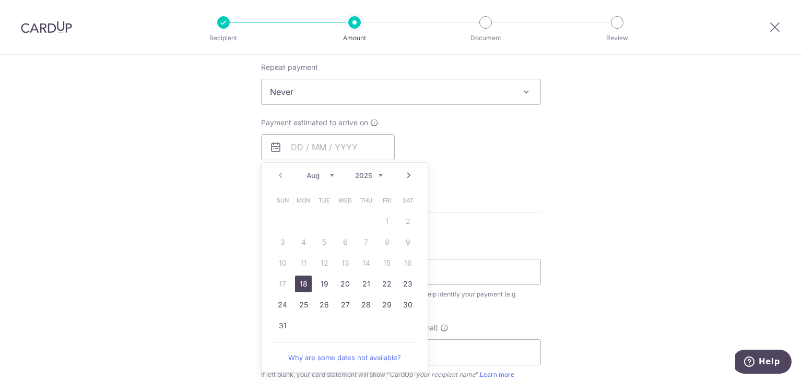
click at [295, 280] on link "18" at bounding box center [303, 284] width 17 height 17
type input "[DATE]"
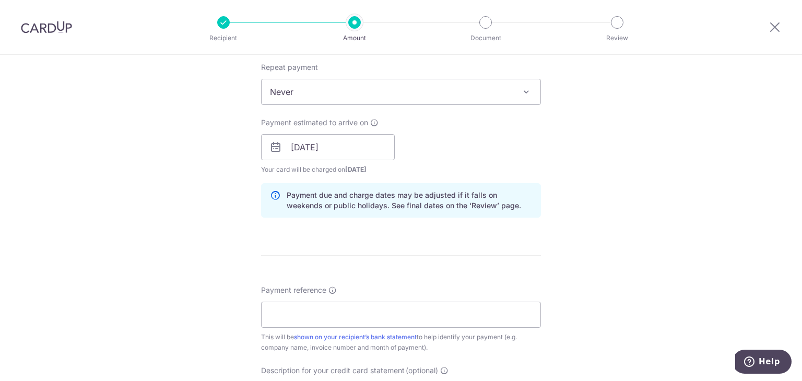
click at [575, 224] on div "Tell us more about your payment Enter payment amount SGD 500.00 500.00 GST (opt…" at bounding box center [401, 165] width 802 height 1057
click at [383, 307] on input "Payment reference" at bounding box center [401, 315] width 280 height 26
click at [351, 313] on input "Payment reference" at bounding box center [401, 315] width 280 height 26
click at [332, 319] on input "INV-1912A" at bounding box center [401, 315] width 280 height 26
type input "INV-1915"
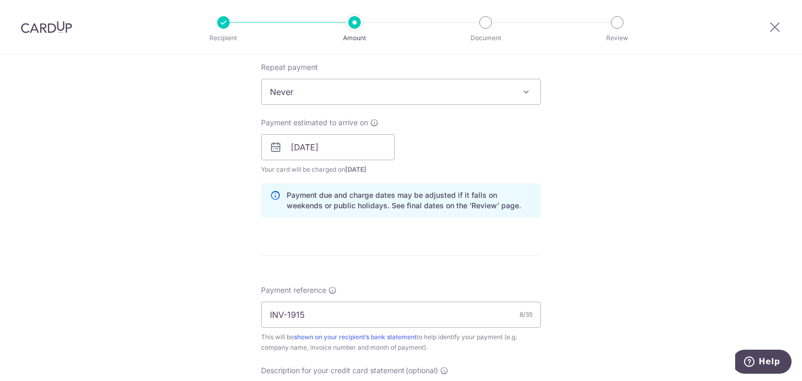
click at [632, 292] on div "Tell us more about your payment Enter payment amount SGD 500.00 500.00 GST (opt…" at bounding box center [401, 165] width 802 height 1057
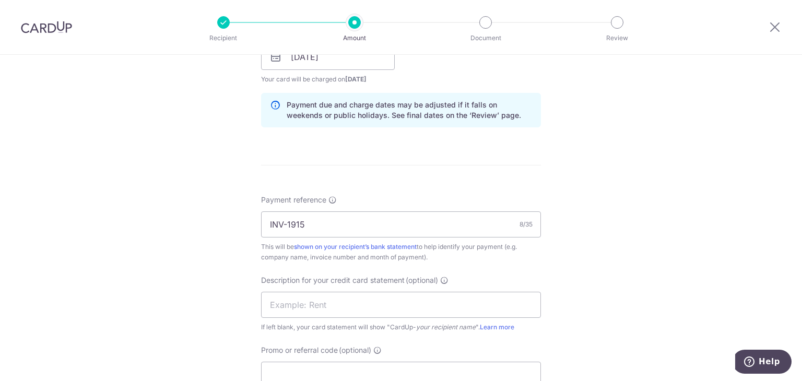
scroll to position [574, 0]
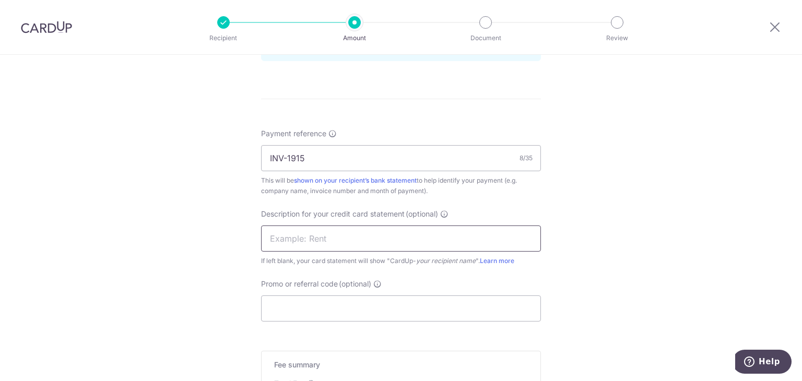
click at [304, 243] on input "text" at bounding box center [401, 238] width 280 height 26
click at [320, 315] on input "Promo or referral code (optional)" at bounding box center [401, 308] width 280 height 26
click at [314, 241] on input "LU" at bounding box center [401, 238] width 280 height 26
type input "Lumenx supplier"
click at [323, 308] on input "Promo or referral code (optional)" at bounding box center [401, 308] width 280 height 26
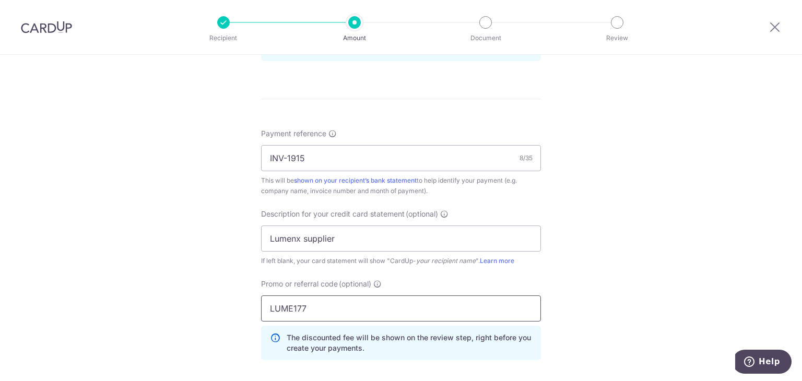
type input "LUME177"
click at [725, 283] on div "Tell us more about your payment Enter payment amount SGD 500.00 500.00 GST (opt…" at bounding box center [401, 33] width 802 height 1104
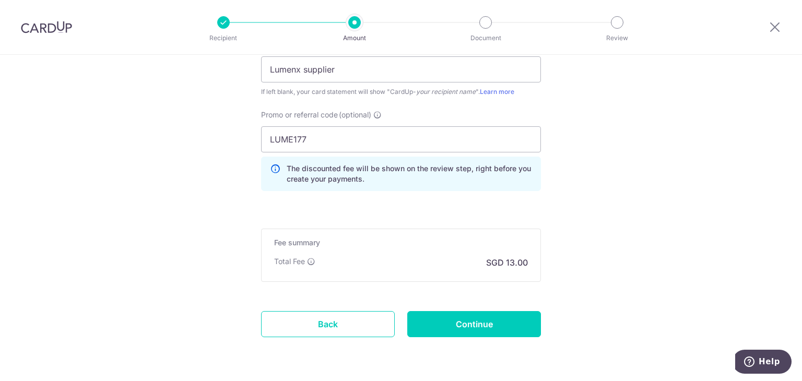
scroll to position [776, 0]
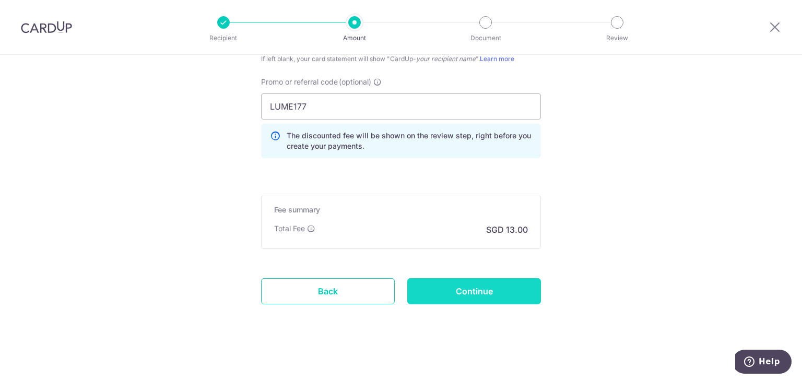
click at [482, 294] on input "Continue" at bounding box center [474, 291] width 134 height 26
type input "Create Schedule"
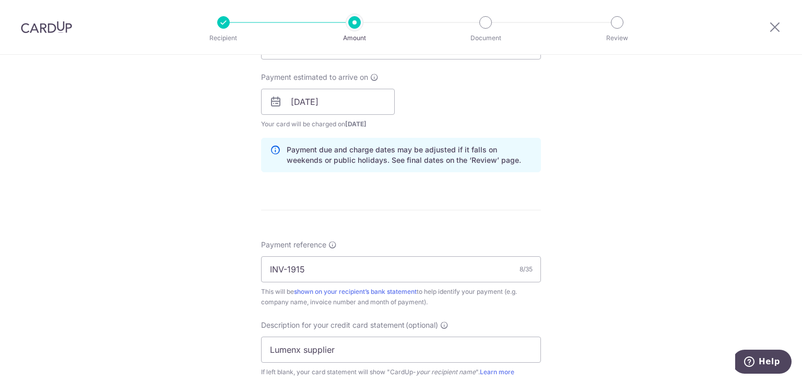
scroll to position [422, 0]
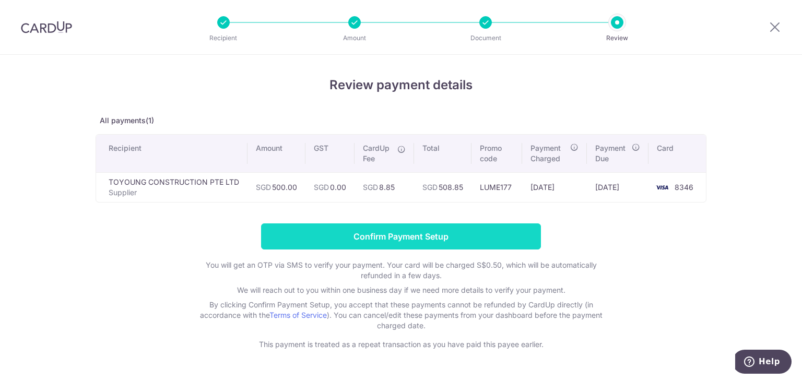
click at [390, 243] on input "Confirm Payment Setup" at bounding box center [401, 236] width 280 height 26
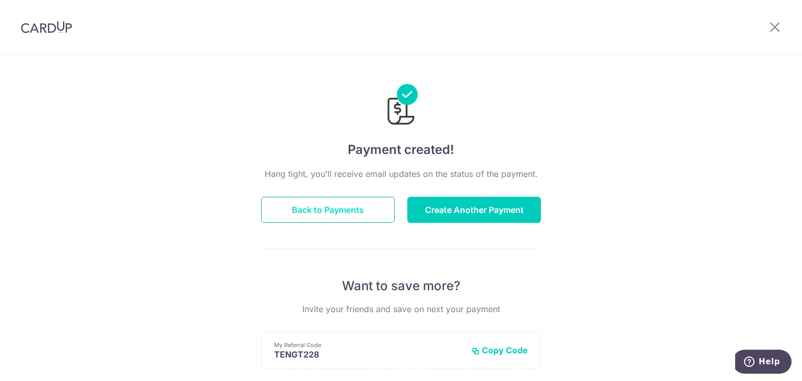
click at [335, 203] on button "Back to Payments" at bounding box center [328, 210] width 134 height 26
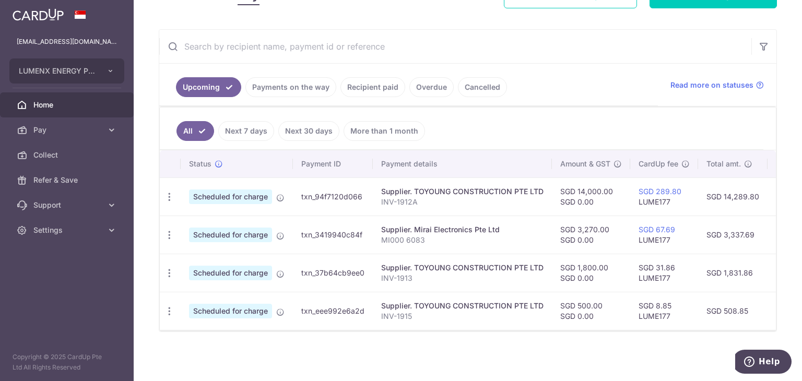
click at [62, 105] on span "Home" at bounding box center [67, 105] width 69 height 10
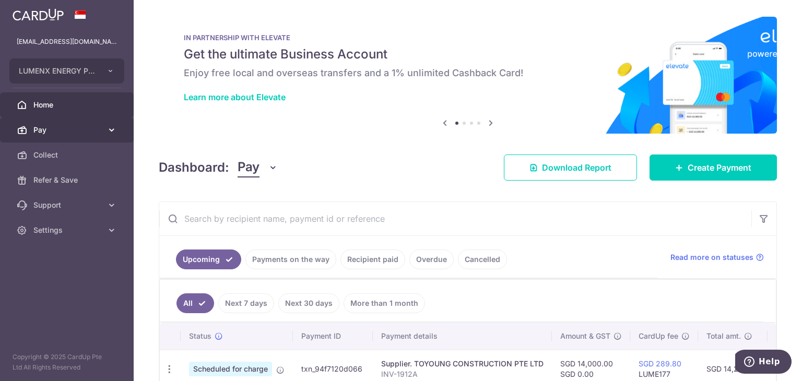
click at [103, 132] on link "Pay" at bounding box center [67, 129] width 134 height 25
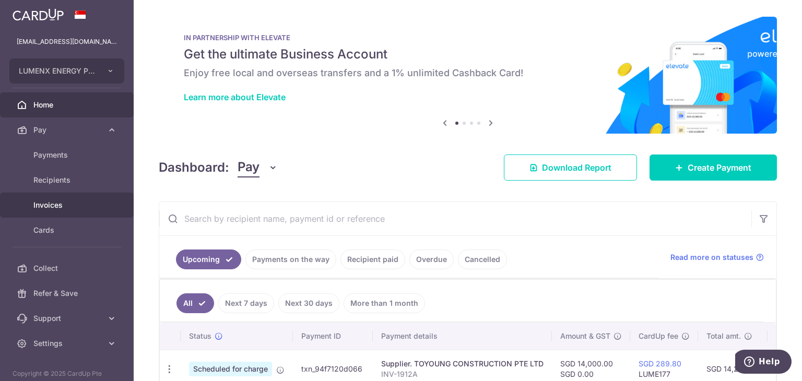
click at [73, 205] on span "Invoices" at bounding box center [67, 205] width 69 height 10
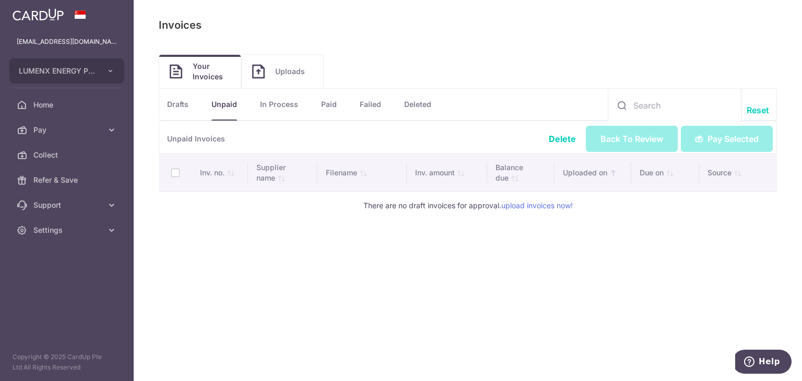
click at [298, 74] on span "Uploads" at bounding box center [294, 71] width 38 height 10
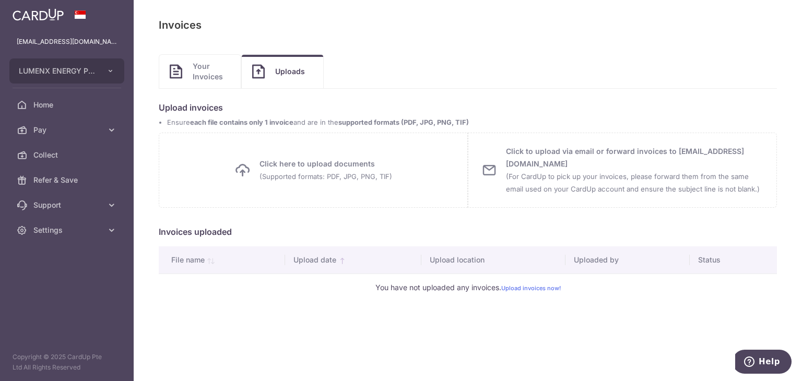
click at [225, 70] on span "Your Invoices" at bounding box center [212, 71] width 38 height 21
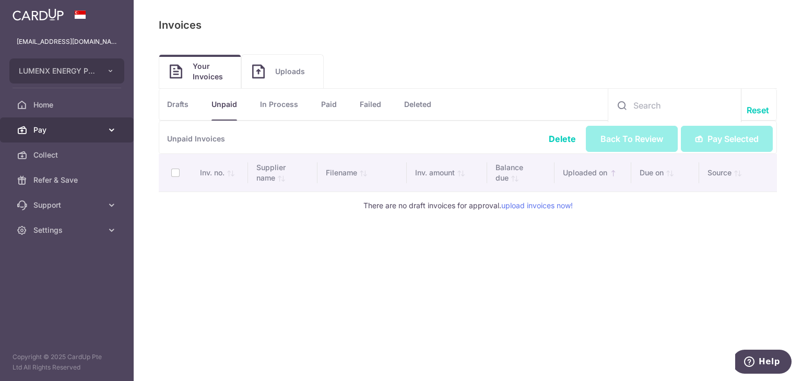
click at [86, 130] on span "Pay" at bounding box center [67, 130] width 69 height 10
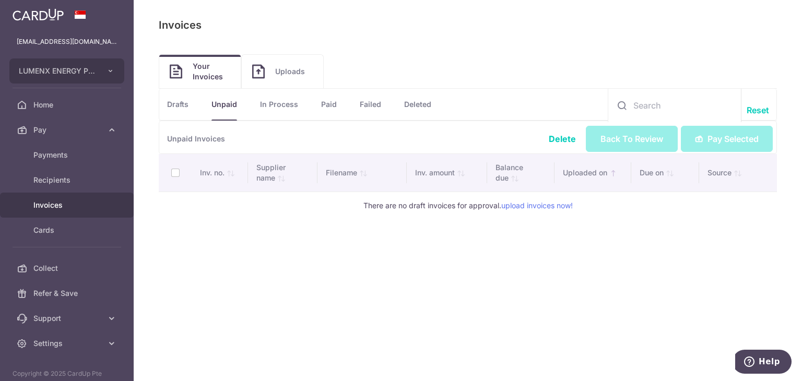
scroll to position [17, 0]
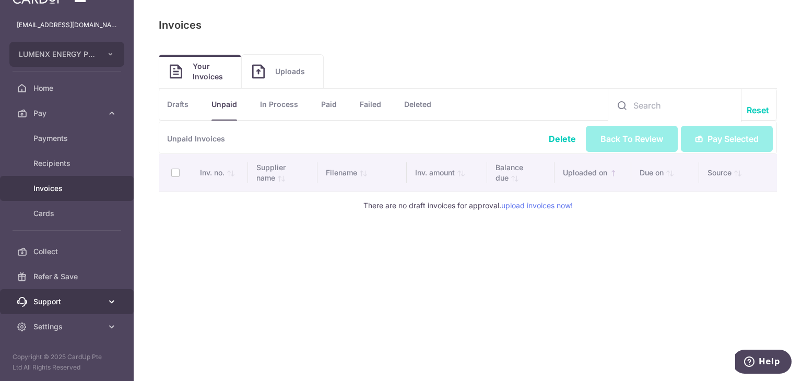
click at [87, 296] on span "Support" at bounding box center [67, 301] width 69 height 10
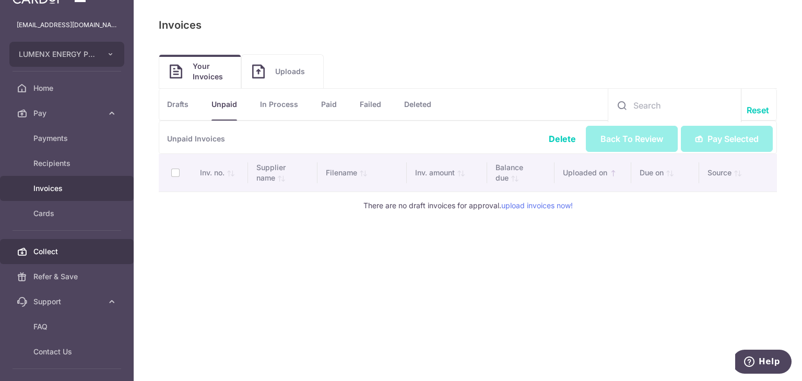
click at [75, 257] on link "Collect" at bounding box center [67, 251] width 134 height 25
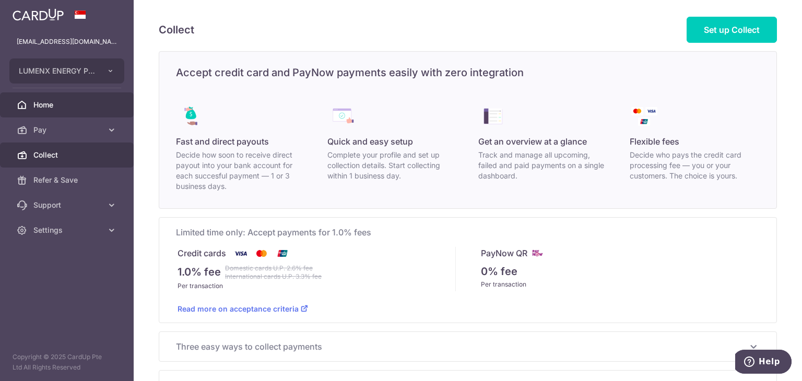
click at [56, 103] on span "Home" at bounding box center [67, 105] width 69 height 10
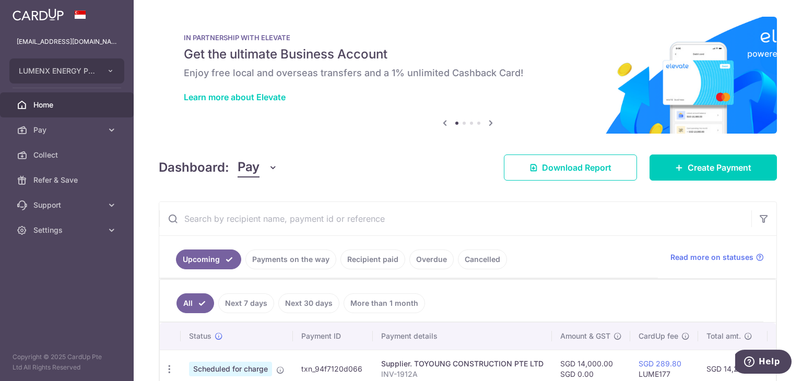
click at [485, 122] on icon at bounding box center [490, 122] width 13 height 13
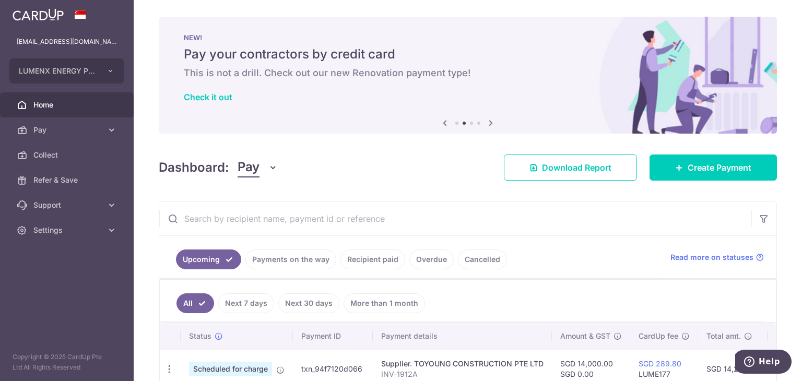
click at [487, 122] on icon at bounding box center [490, 122] width 13 height 13
click at [484, 126] on icon at bounding box center [490, 122] width 13 height 13
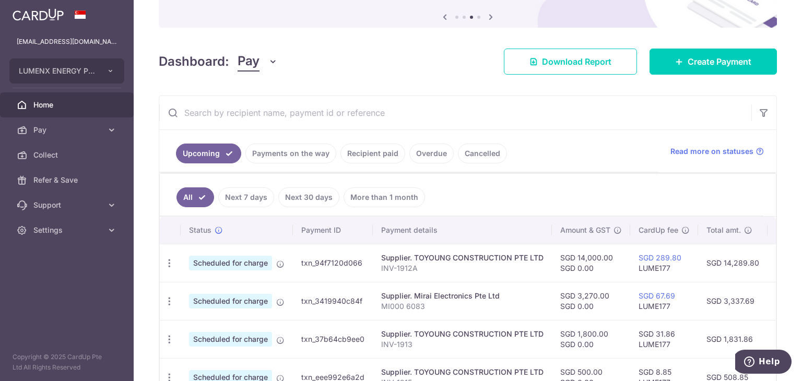
scroll to position [175, 0]
